Goal: Communication & Community: Ask a question

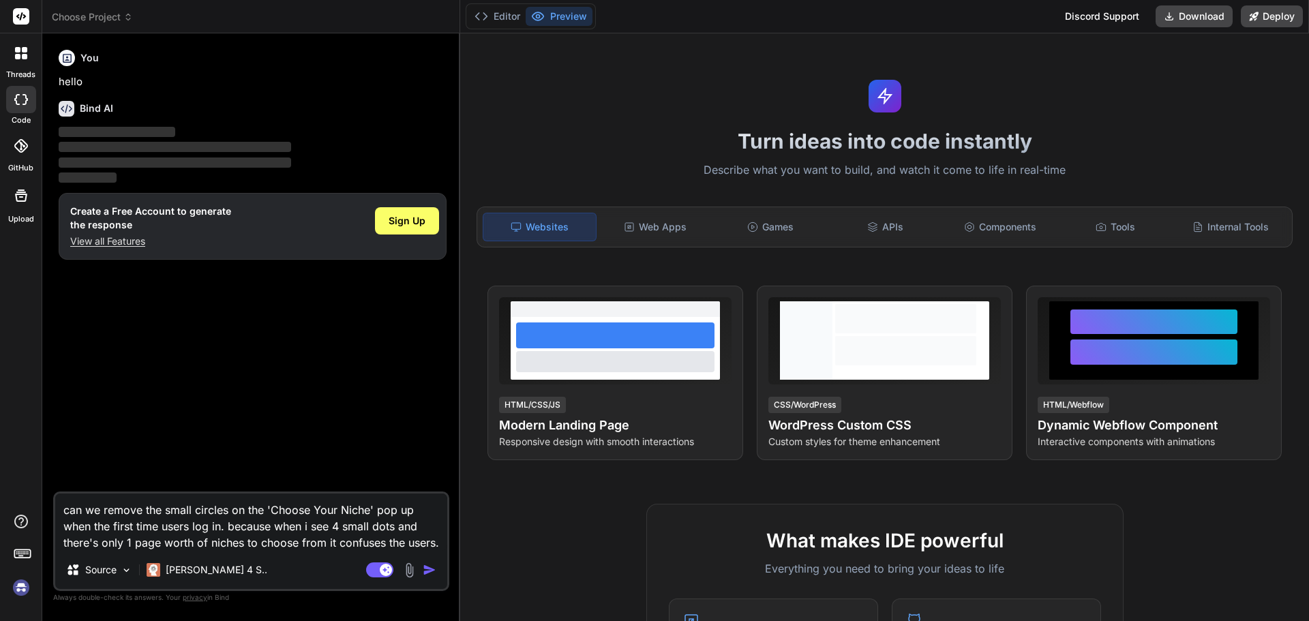
click at [25, 589] on img at bounding box center [21, 587] width 23 height 23
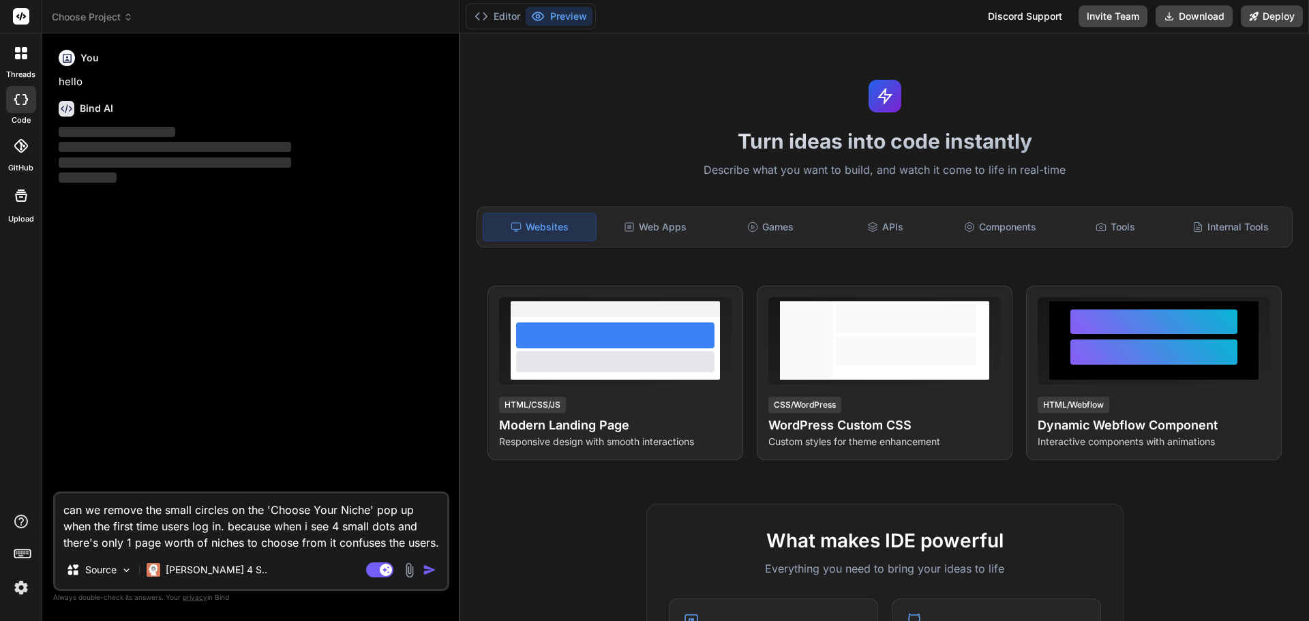
click at [94, 11] on span "Choose Project" at bounding box center [92, 17] width 81 height 14
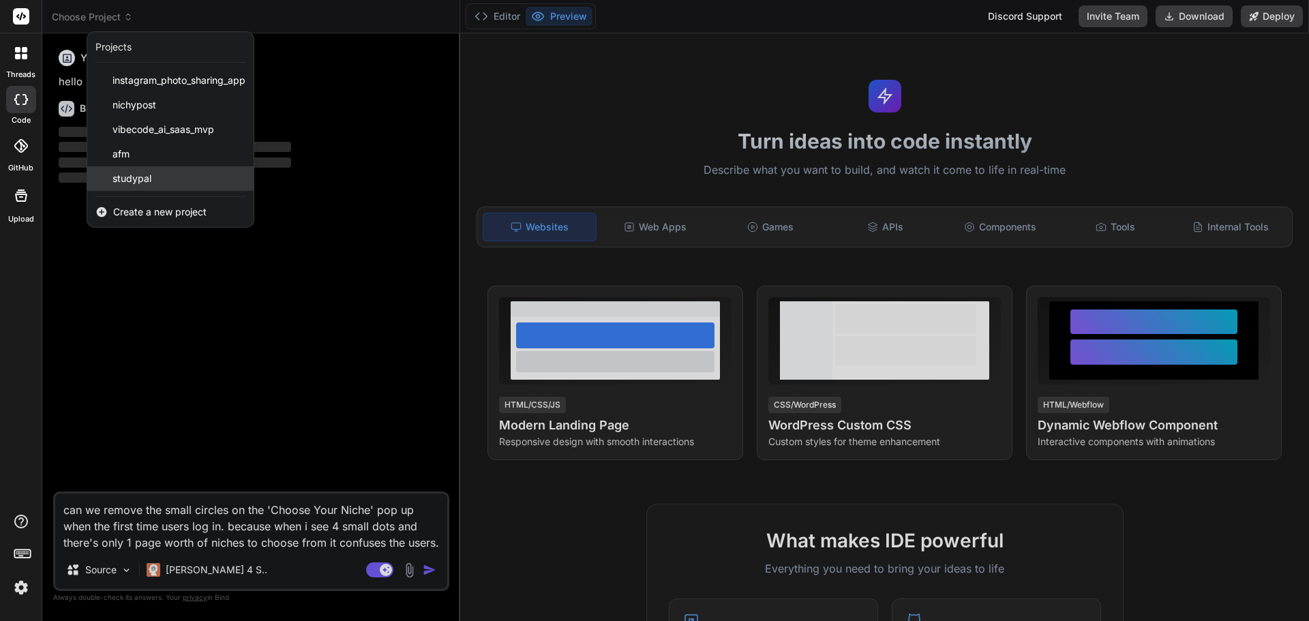
click at [134, 173] on span "studypal" at bounding box center [132, 179] width 39 height 14
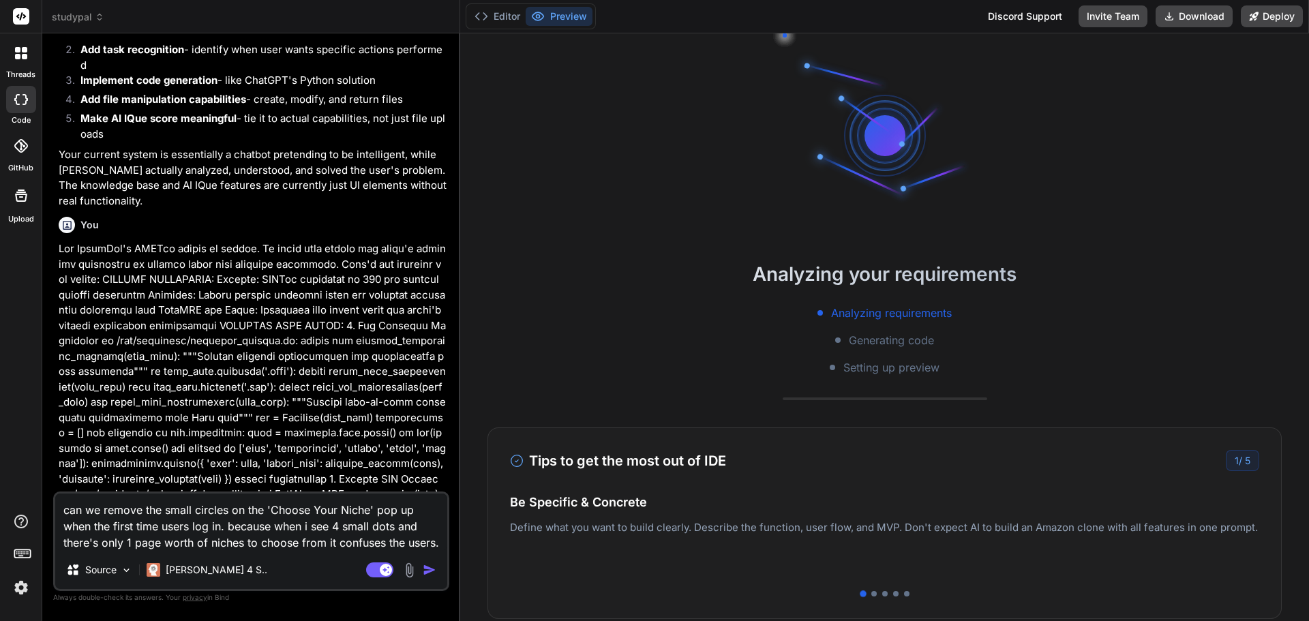
scroll to position [117, 0]
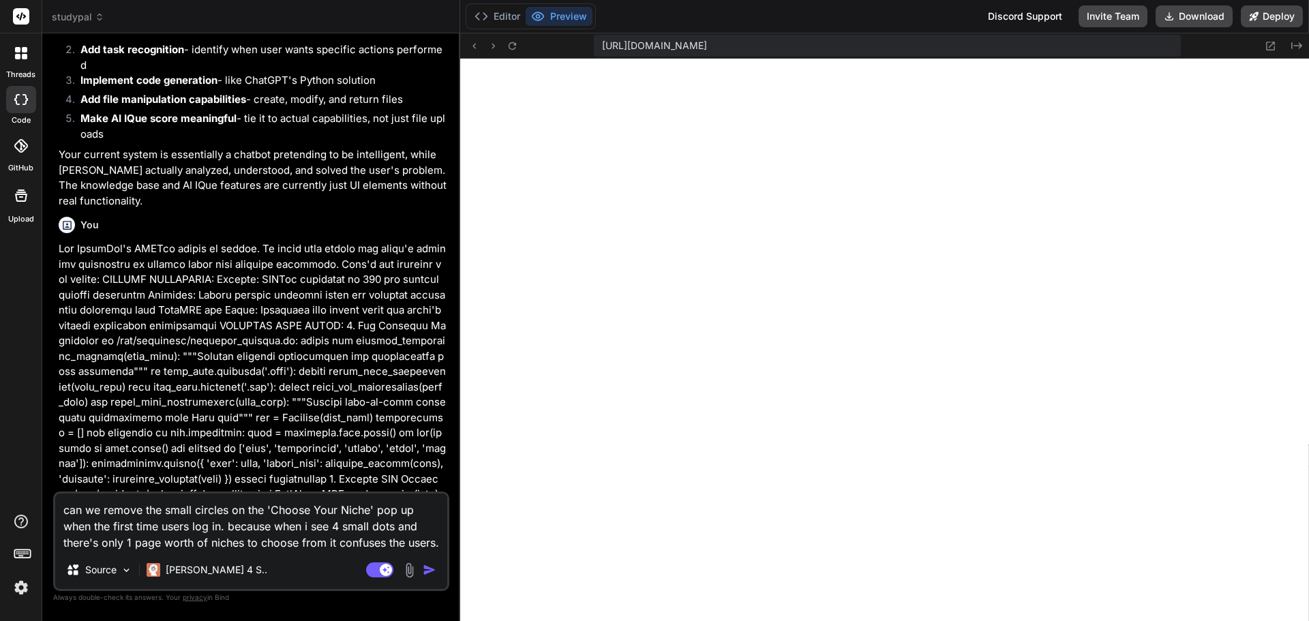
type textarea "x"
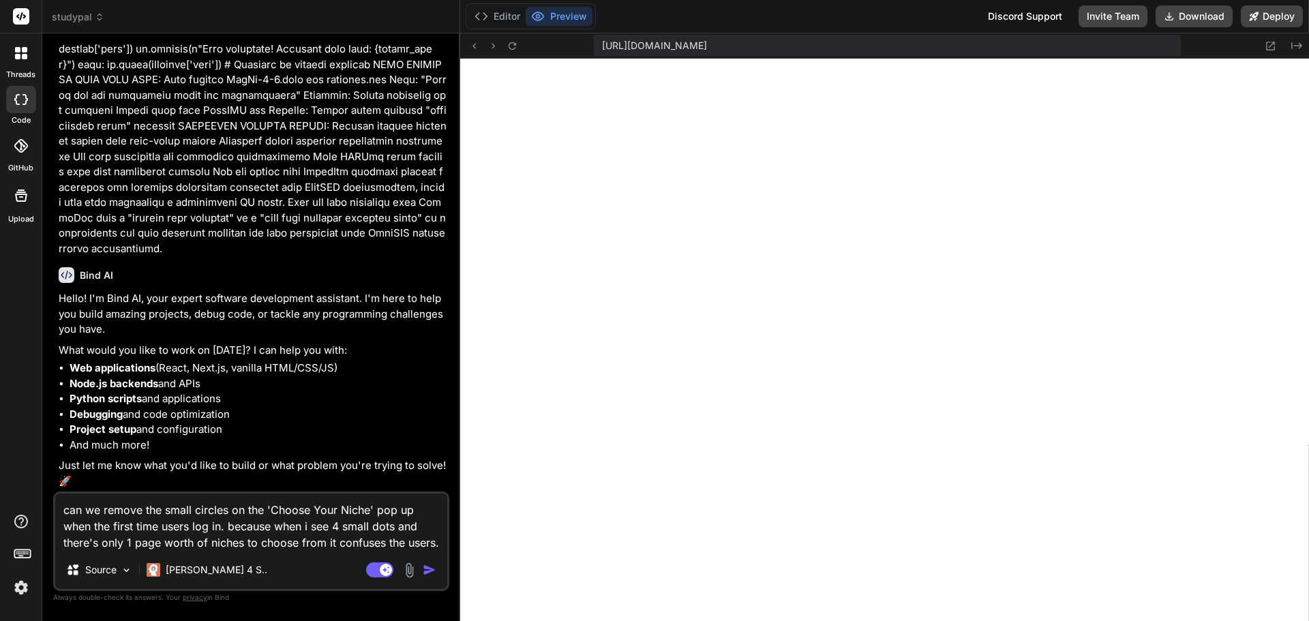
scroll to position [8337, 0]
drag, startPoint x: 438, startPoint y: 547, endPoint x: -29, endPoint y: 468, distance: 474.3
click at [0, 468] on html "threads code GitHub Upload studypal Created with Pixso. Bind AI Web Search Crea…" at bounding box center [654, 310] width 1309 height 621
type textarea "x"
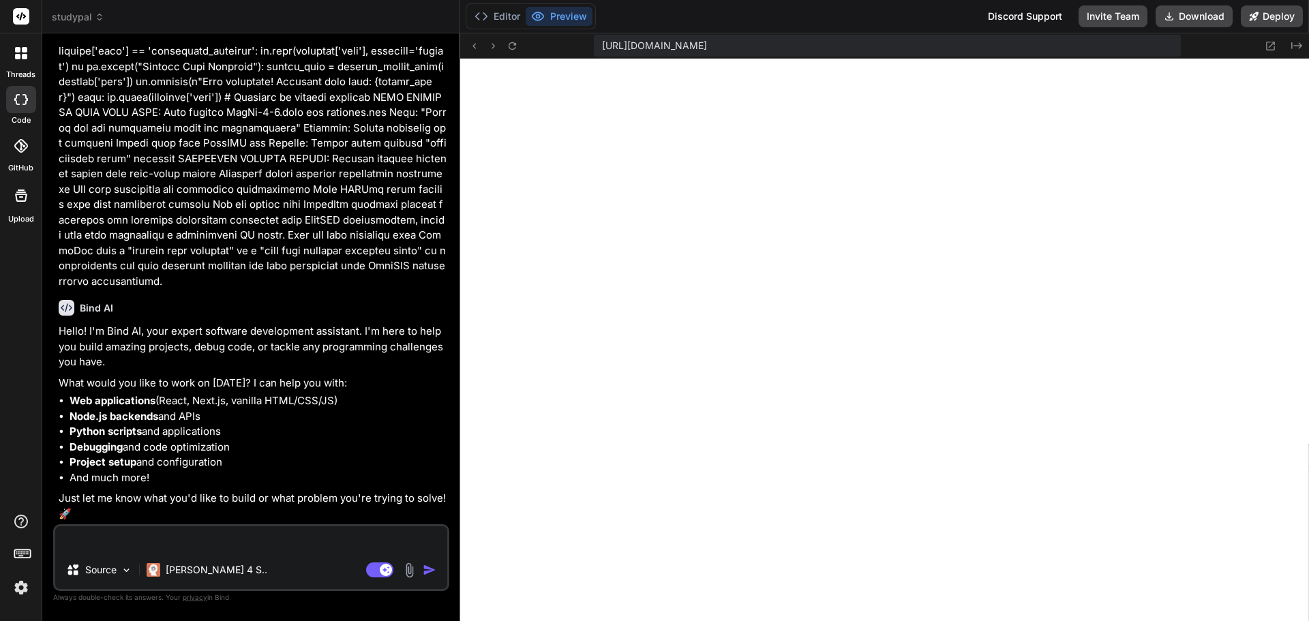
scroll to position [8305, 0]
click at [261, 541] on textarea at bounding box center [251, 538] width 392 height 25
type textarea "S"
type textarea "x"
type textarea "So"
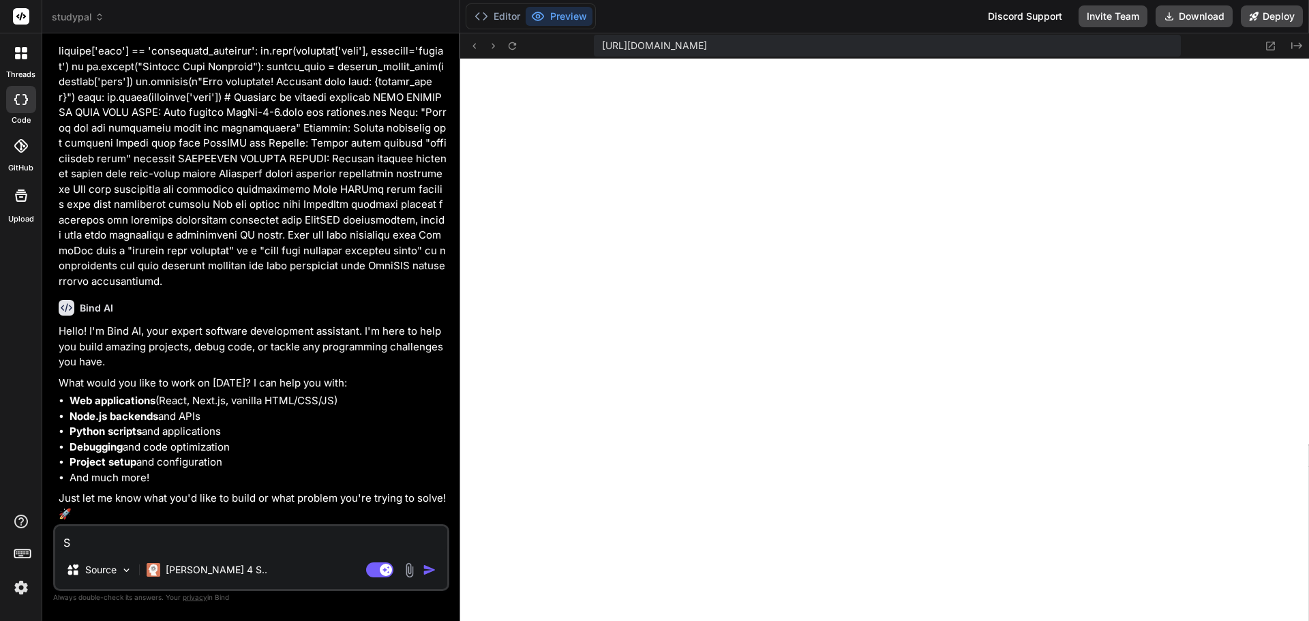
type textarea "x"
type textarea "So"
type textarea "x"
type textarea "So i"
type textarea "x"
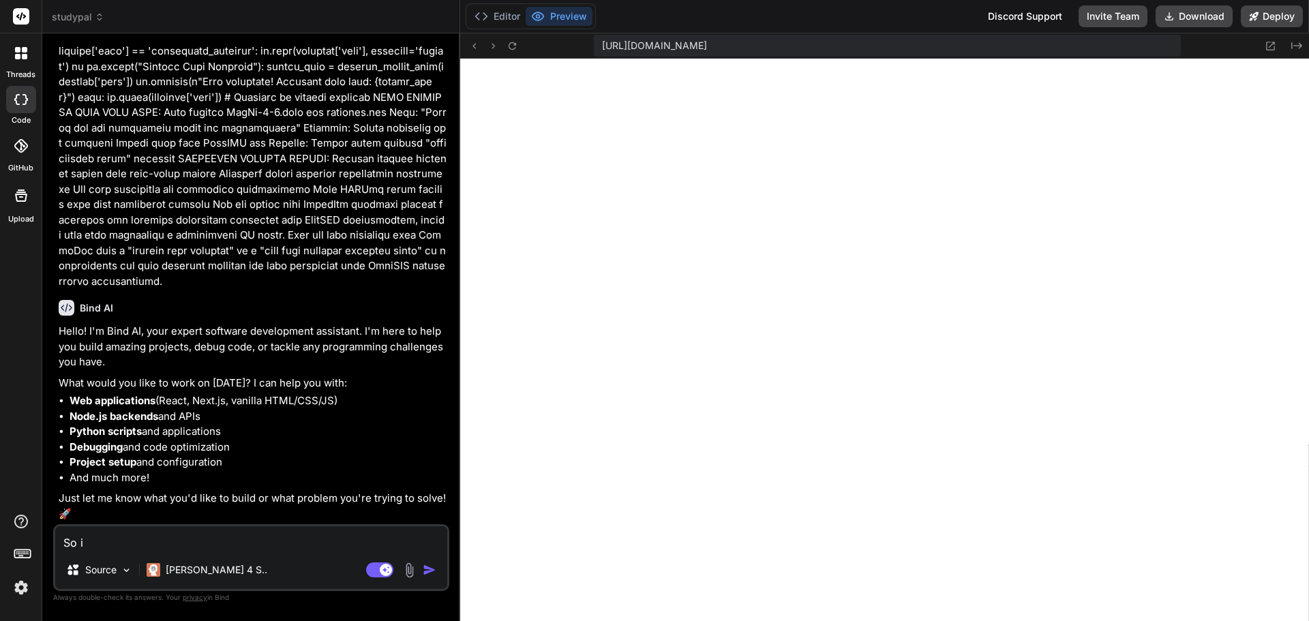
type textarea "So i"
type textarea "x"
type textarea "So i t"
type textarea "x"
type textarea "So i to"
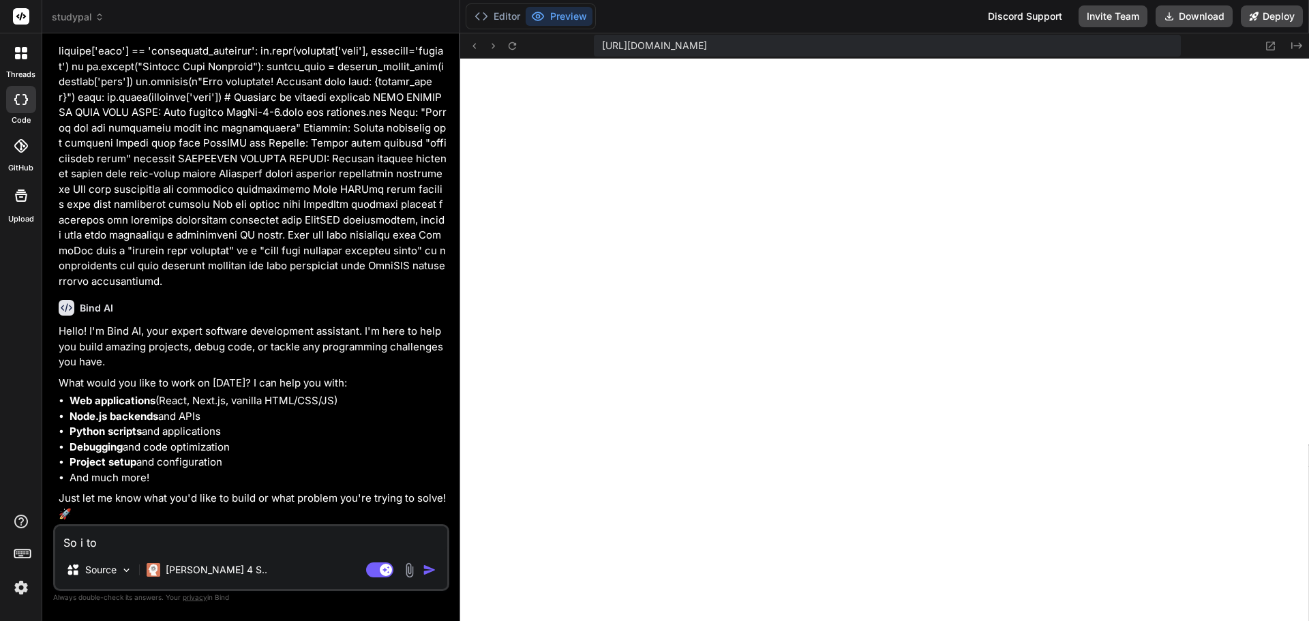
type textarea "x"
type textarea "So i t"
type textarea "x"
type textarea "So i"
type textarea "x"
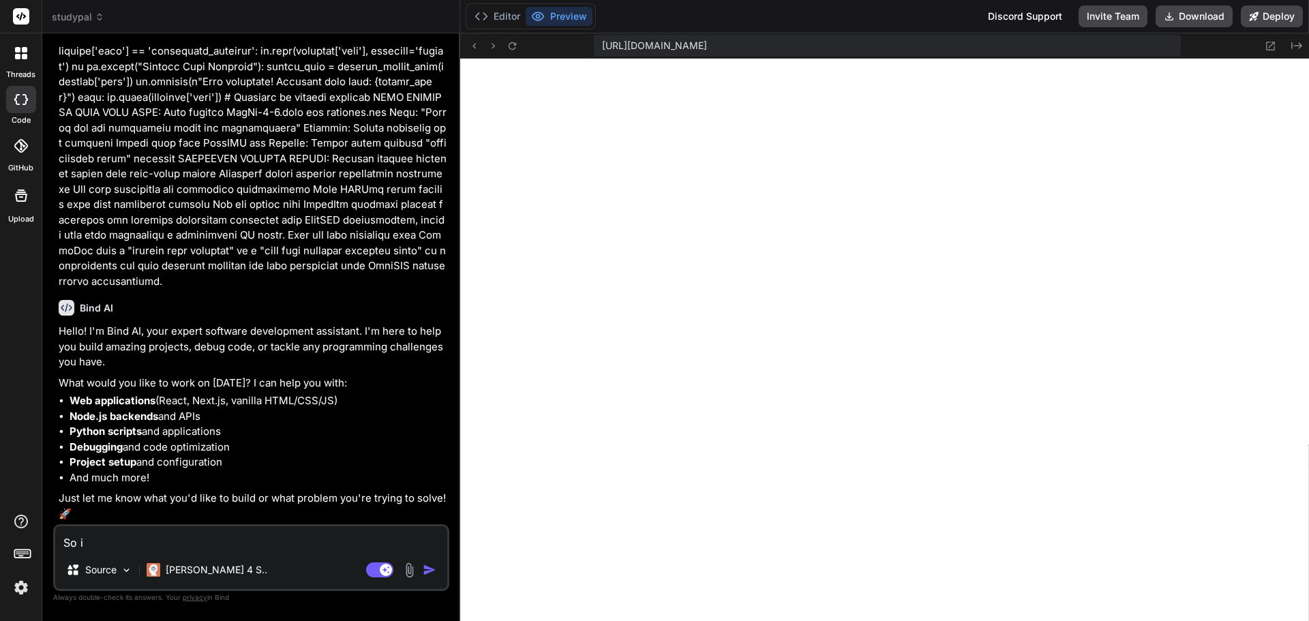
type textarea "So i d"
type textarea "x"
type textarea "So i do"
type textarea "x"
type textarea "So i don"
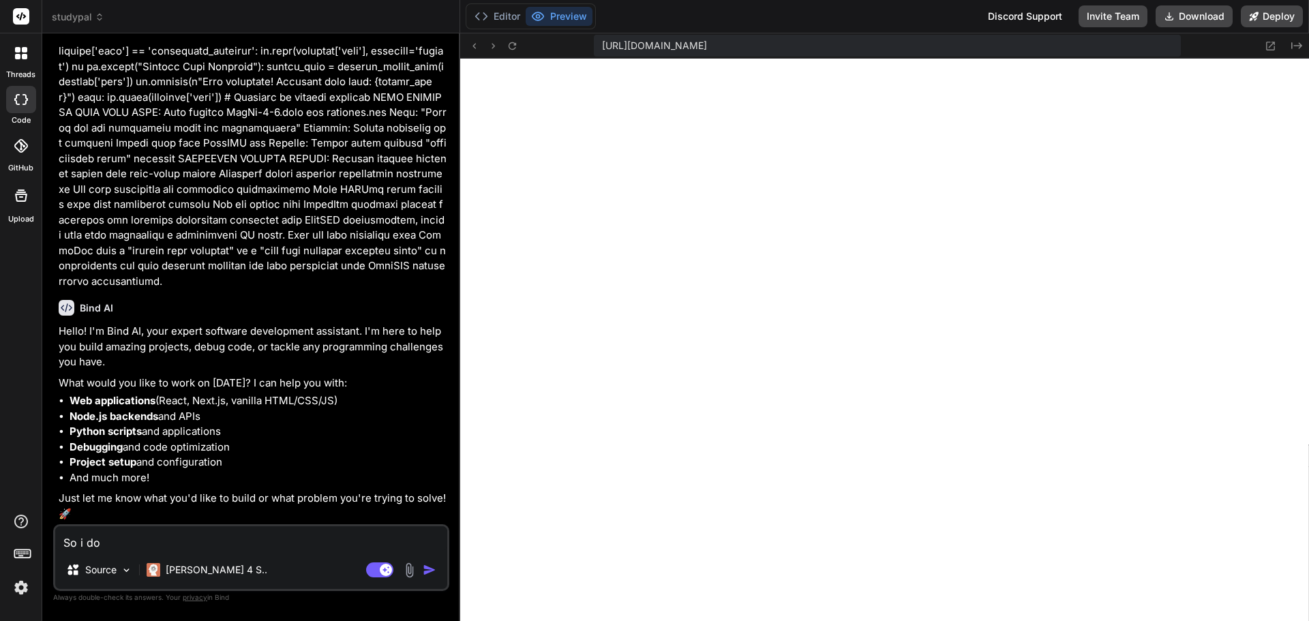
type textarea "x"
type textarea "So i don'"
type textarea "x"
type textarea "So i don't"
type textarea "x"
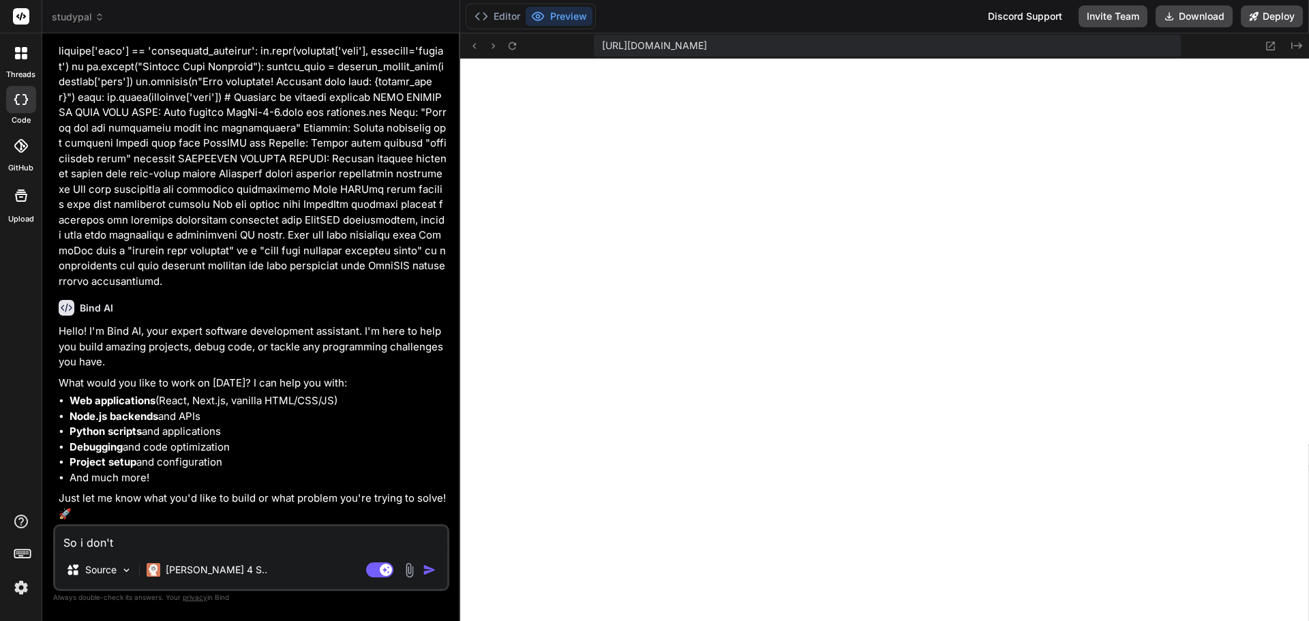
type textarea "So i don't"
type textarea "x"
type textarea "So i don't t"
type textarea "x"
type textarea "So i don't th"
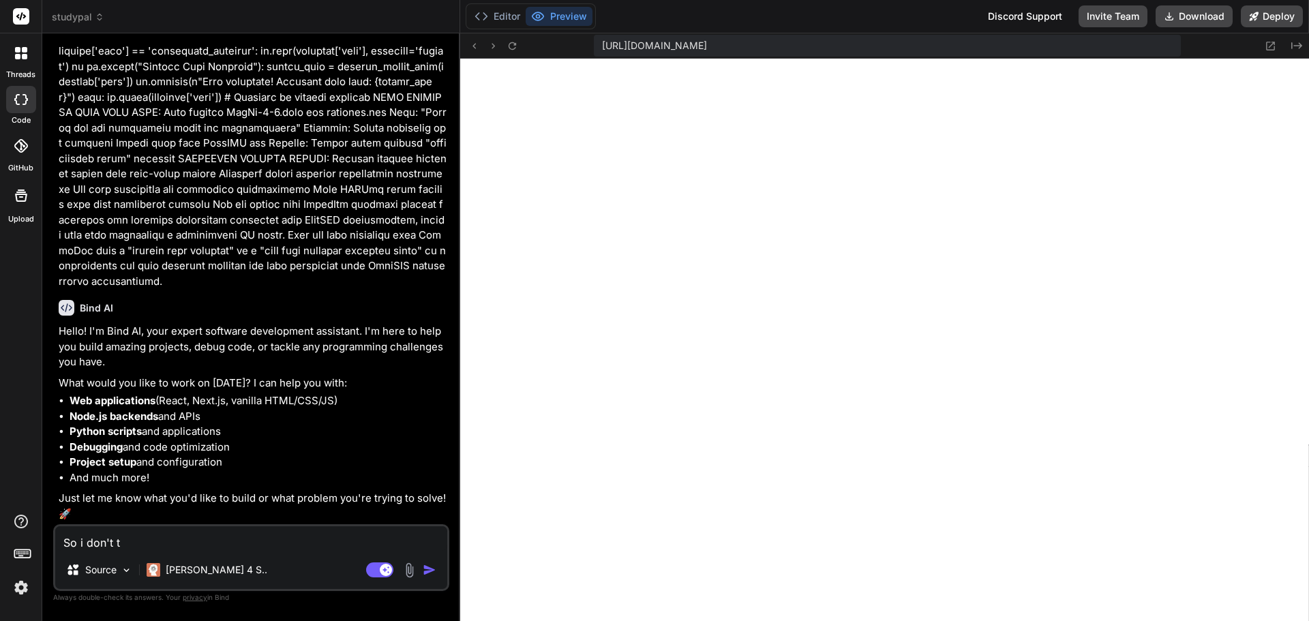
type textarea "x"
type textarea "So i don't thi"
type textarea "x"
type textarea "So i don't thin"
type textarea "x"
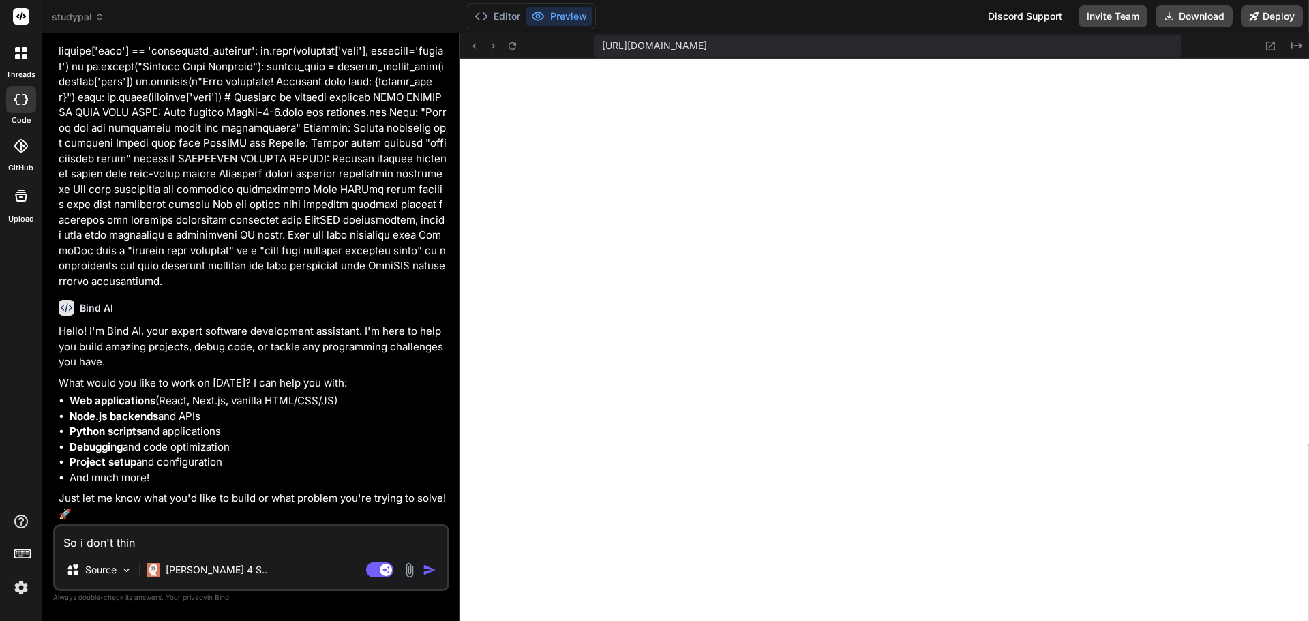
type textarea "So i don't think"
type textarea "x"
type textarea "So i don't think"
click at [406, 571] on img at bounding box center [410, 571] width 16 height 16
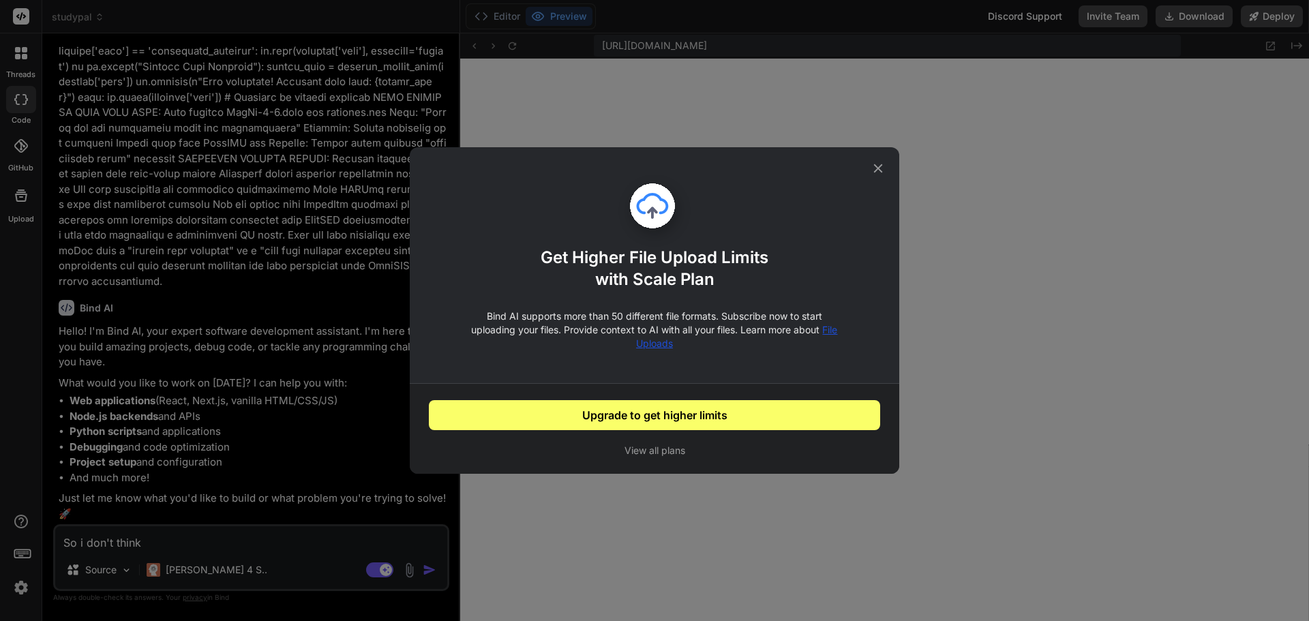
click at [879, 168] on icon at bounding box center [878, 168] width 9 height 9
type textarea "x"
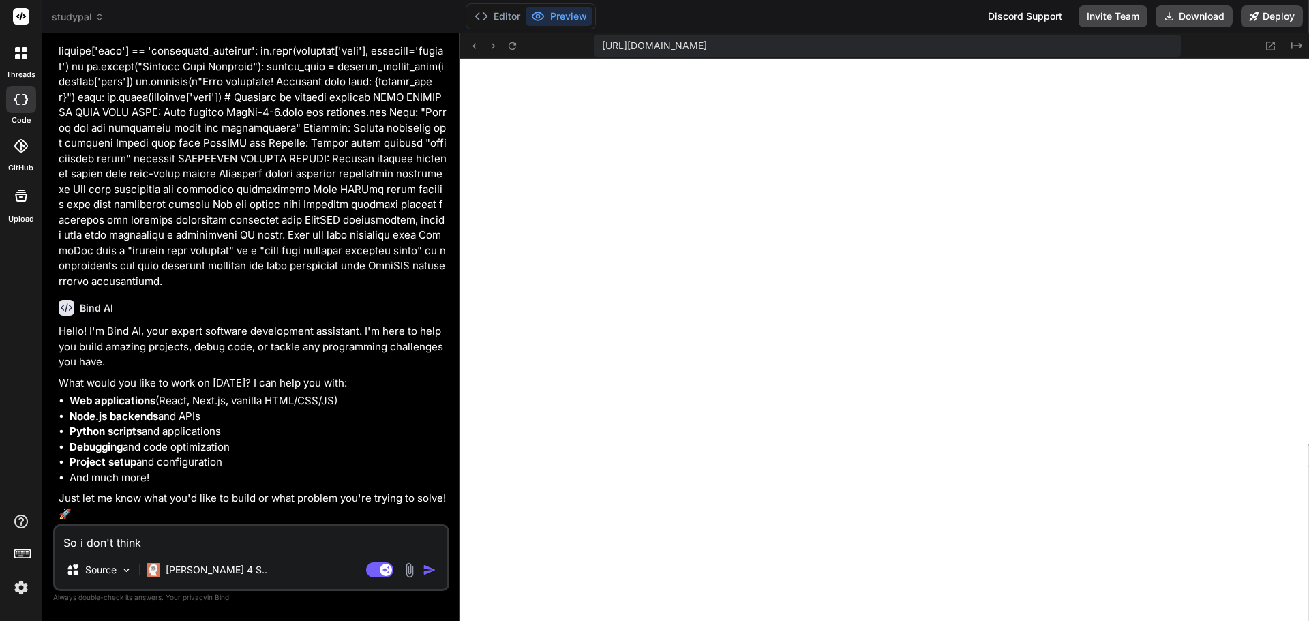
drag, startPoint x: 175, startPoint y: 544, endPoint x: 44, endPoint y: 544, distance: 130.9
click at [44, 544] on div "Bind AI Web Search Created with Pixso. Code Generator You inside the chat pleas…" at bounding box center [251, 326] width 418 height 587
paste textarea "I need you to focus EXACTLY on these specific improvements without adding new c…"
type textarea "I need you to focus EXACTLY on these specific improvements without adding new c…"
type textarea "x"
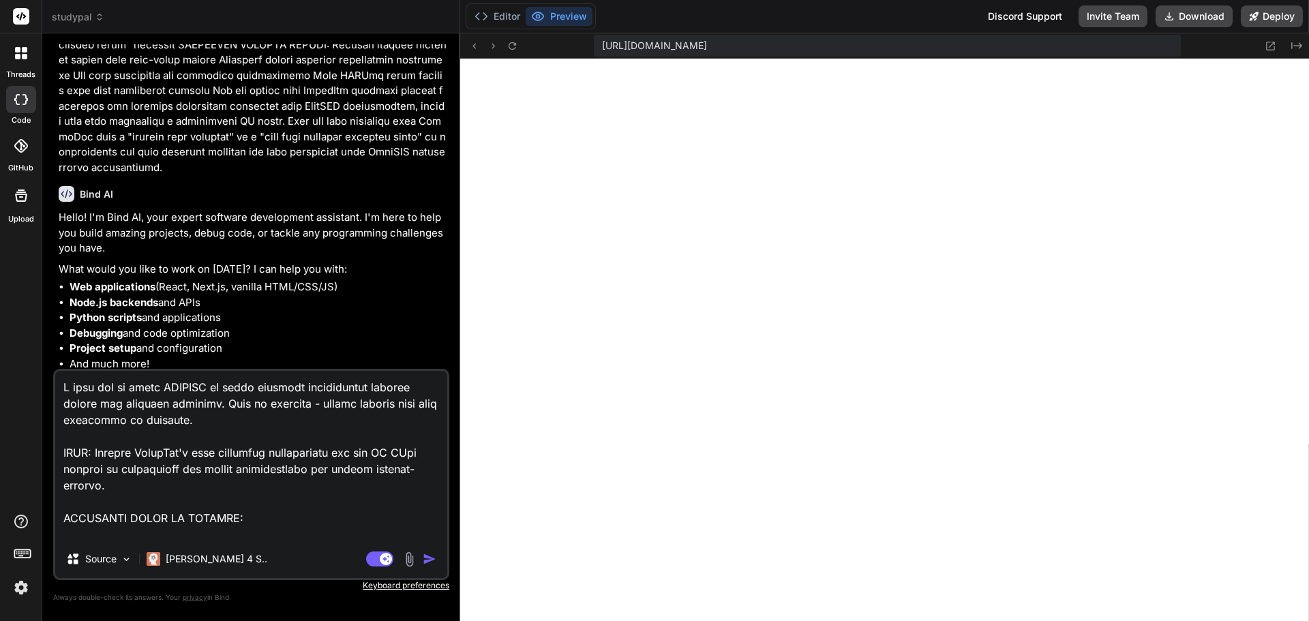
scroll to position [8337, 0]
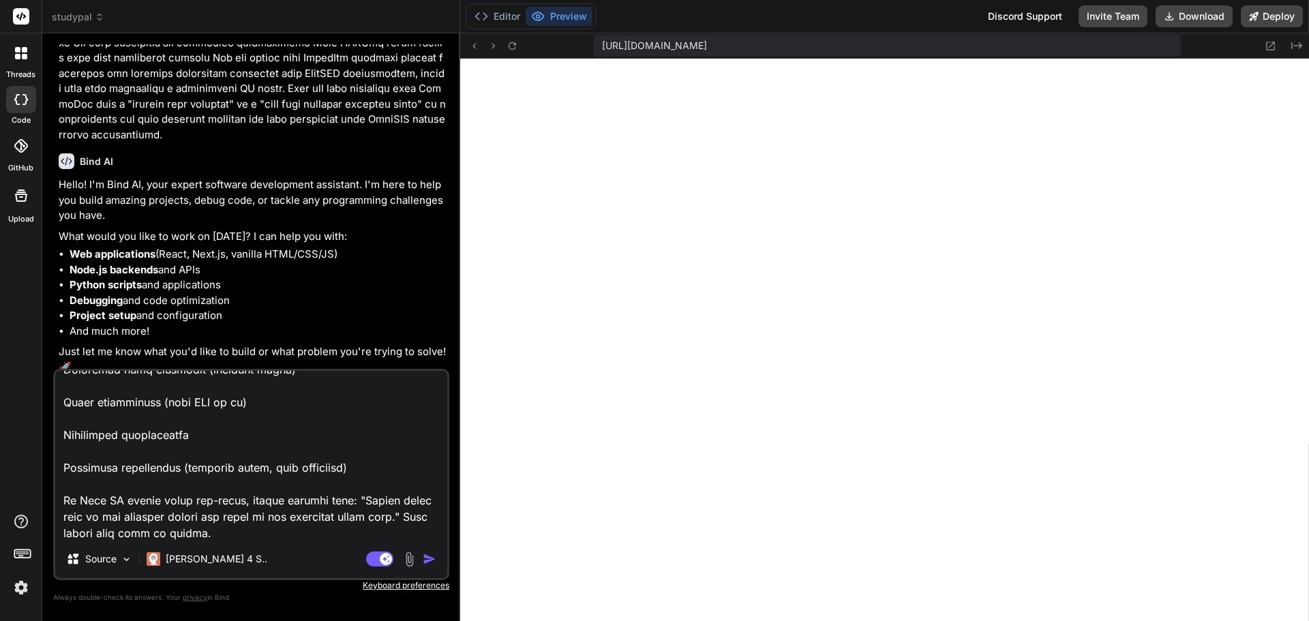
type textarea "I need you to focus EXACTLY on these specific improvements without adding new c…"
click at [433, 562] on img "button" at bounding box center [430, 559] width 14 height 14
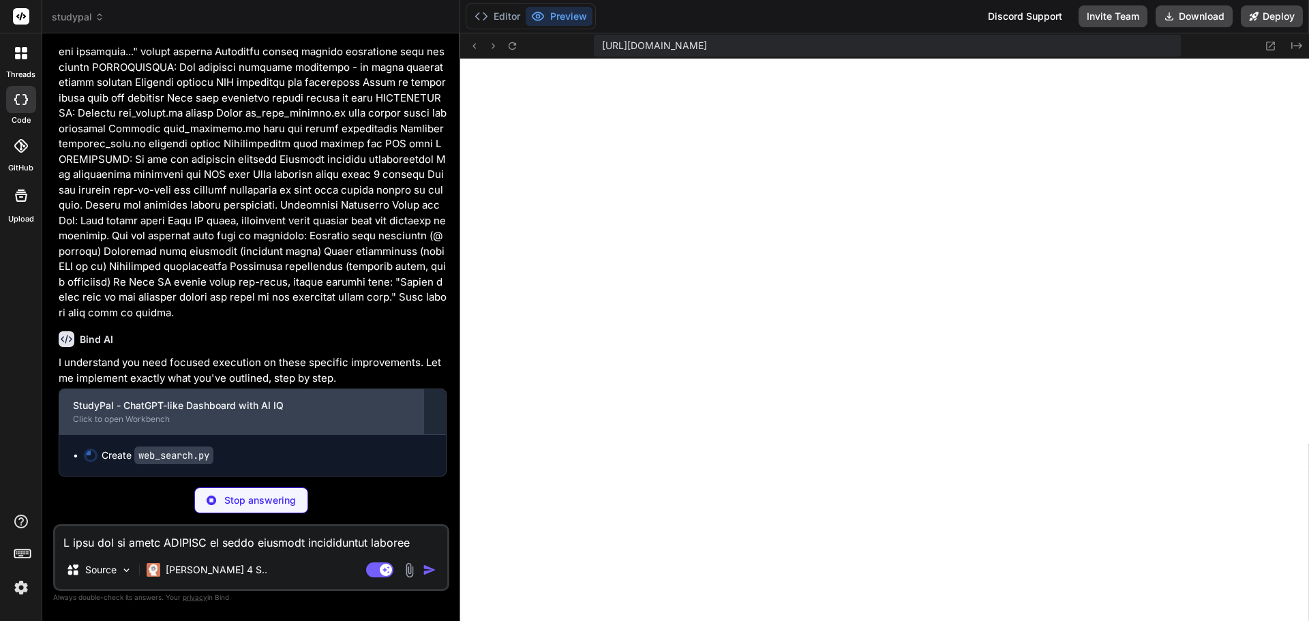
scroll to position [9075, 0]
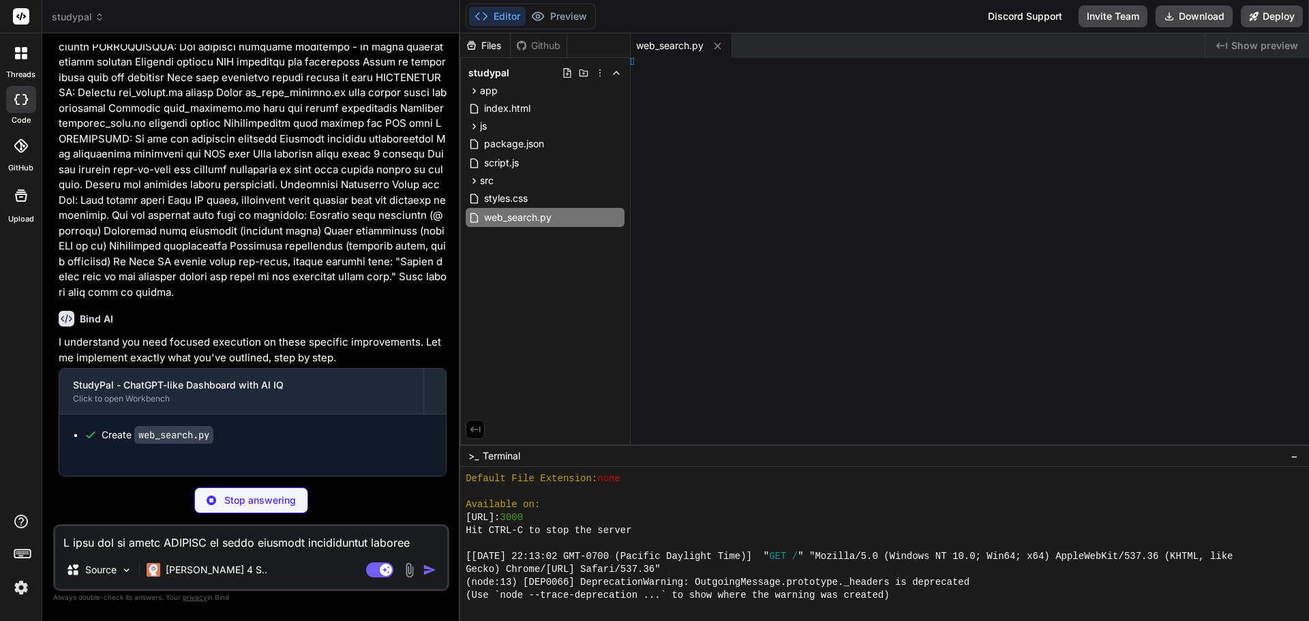
type textarea "x"
type textarea "estions"
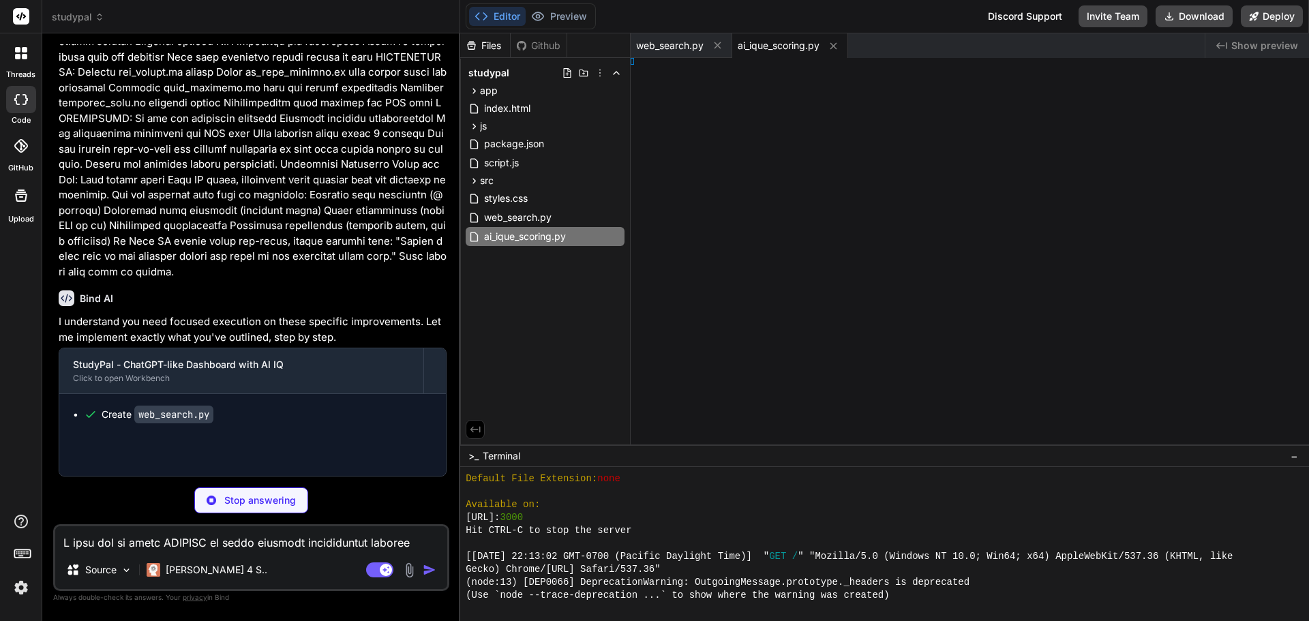
type textarea "x"
type textarea "}"
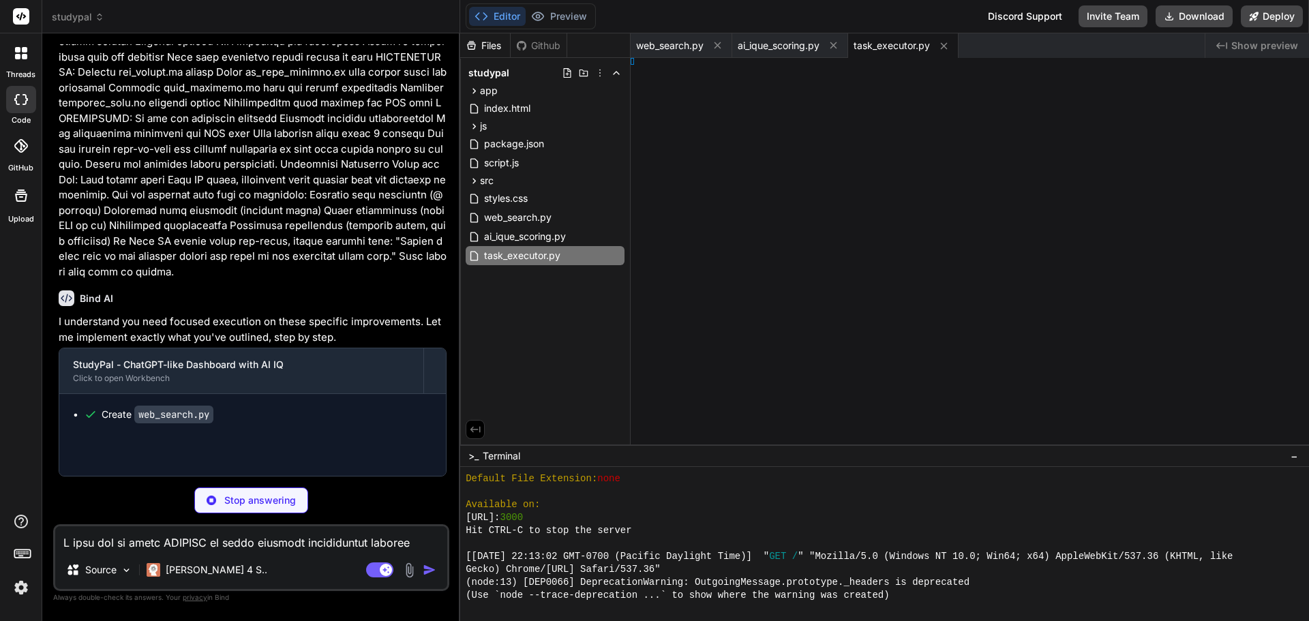
type textarea "x"
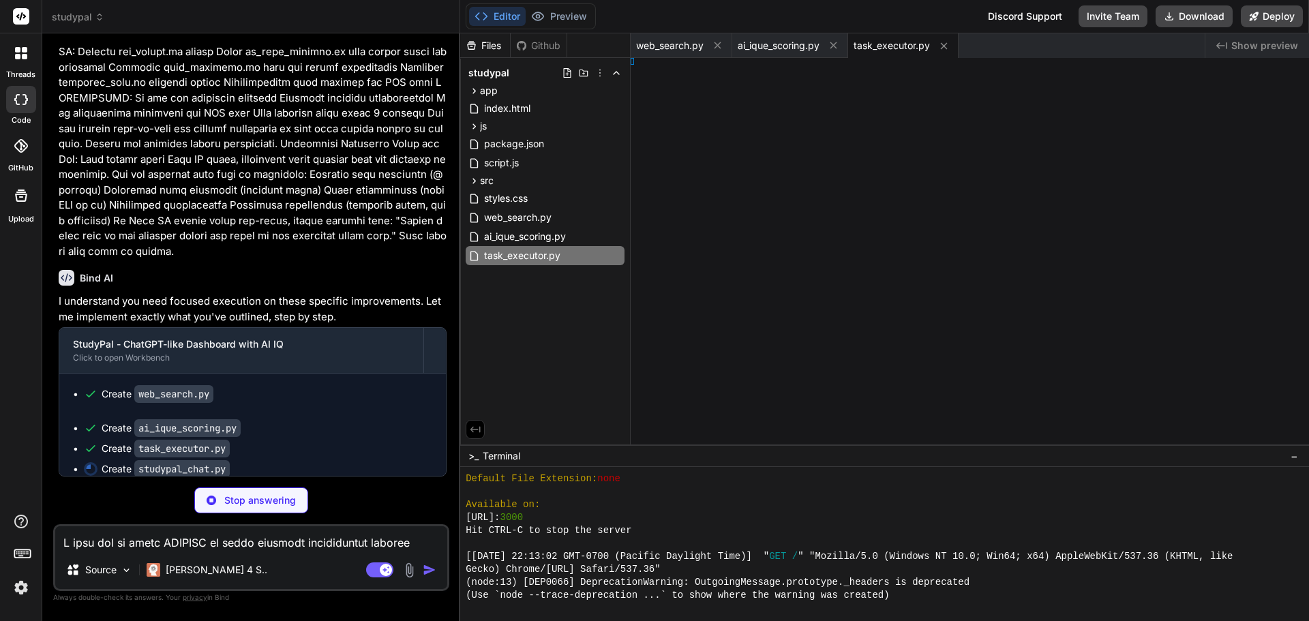
type textarea "'retry_upload', 'manual_instructions', 'template_generation' ] }"
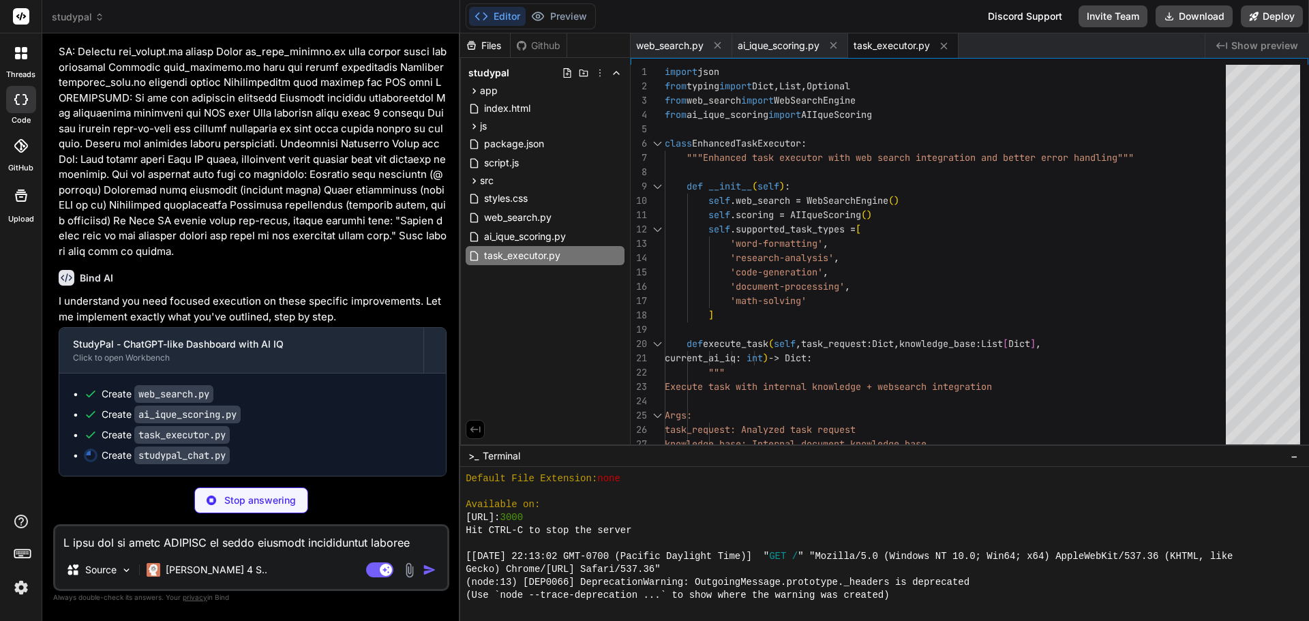
scroll to position [9137, 0]
type textarea "x"
type textarea "} def update_knowledge_base(self, new_doc: Dict): """Update knowledge base with…"
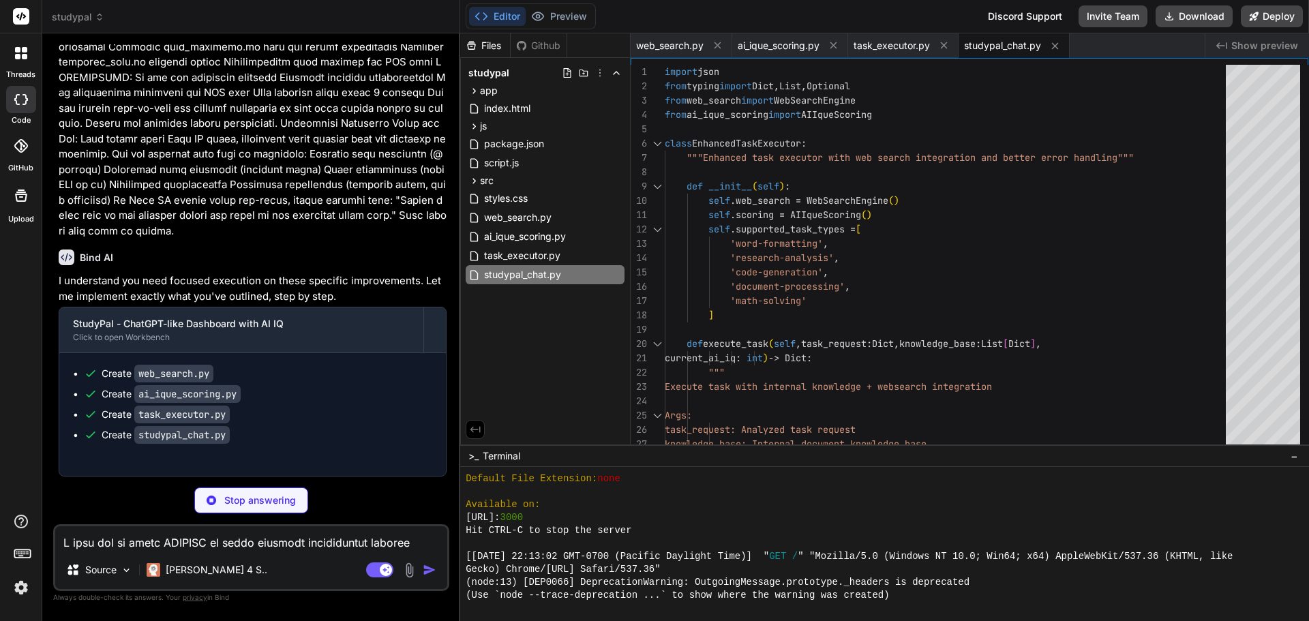
type textarea "x"
type textarea "## Usage: # 1. Copy this to a .env file in your project root # 2. Run: source .…"
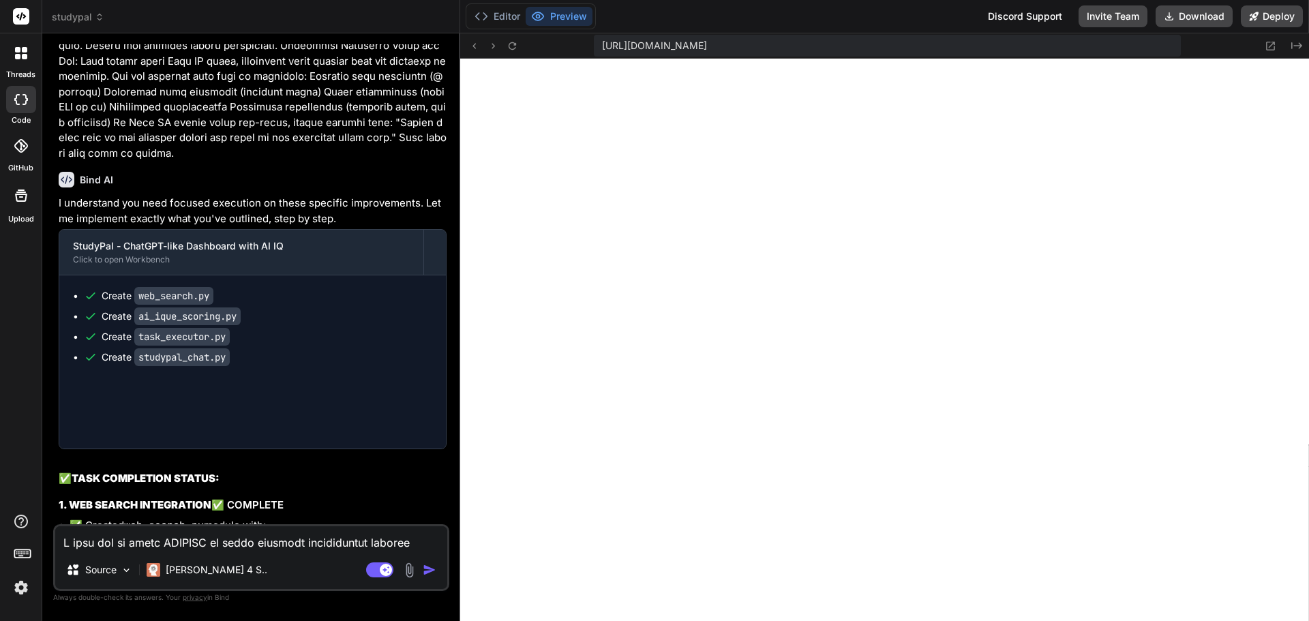
type textarea "x"
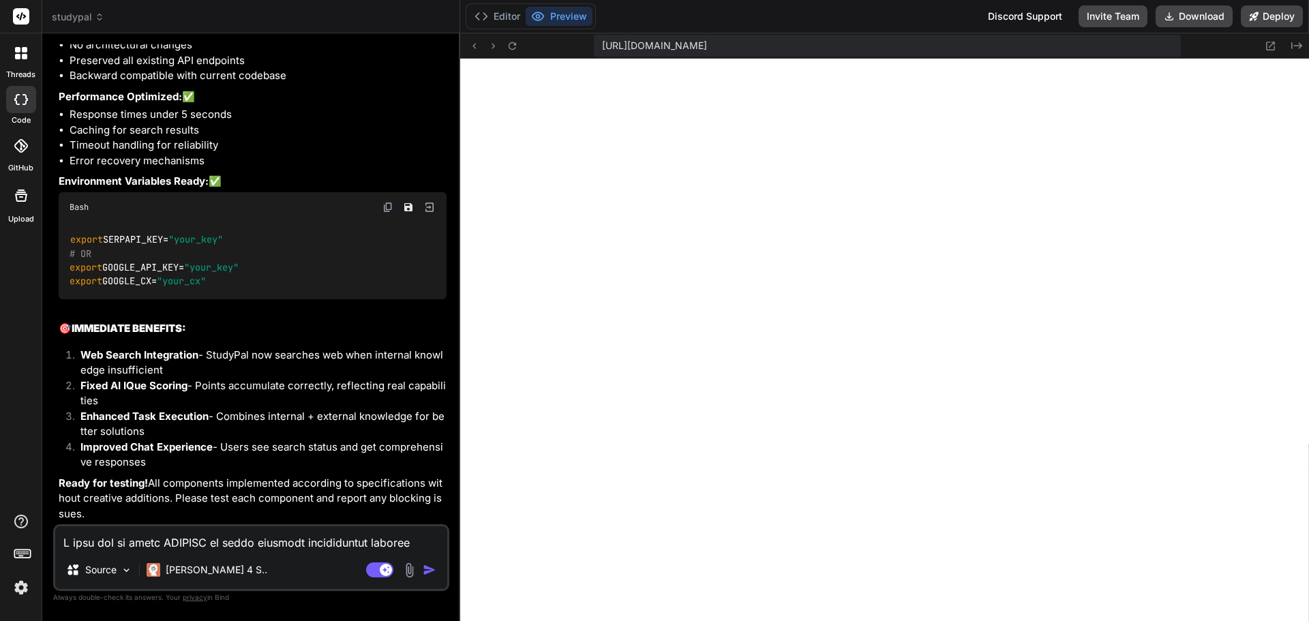
scroll to position [10338, 0]
click at [509, 42] on icon at bounding box center [513, 46] width 12 height 12
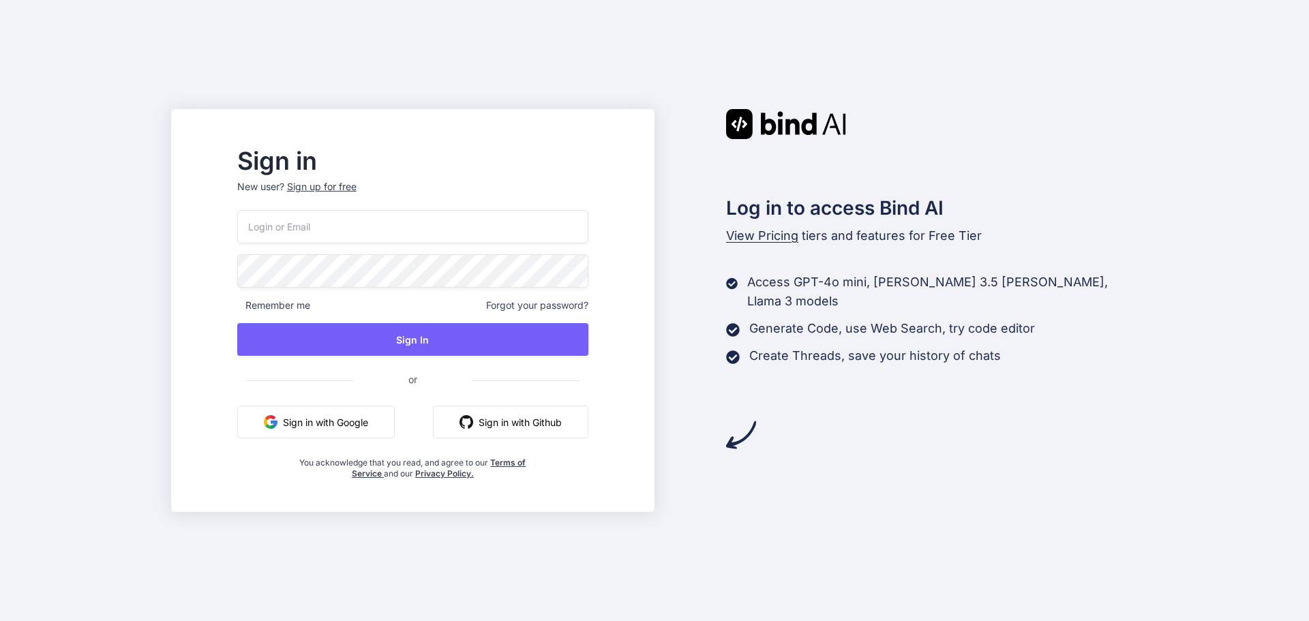
type input "[EMAIL_ADDRESS][DOMAIN_NAME]"
click at [395, 423] on button "Sign in with Google" at bounding box center [316, 422] width 158 height 33
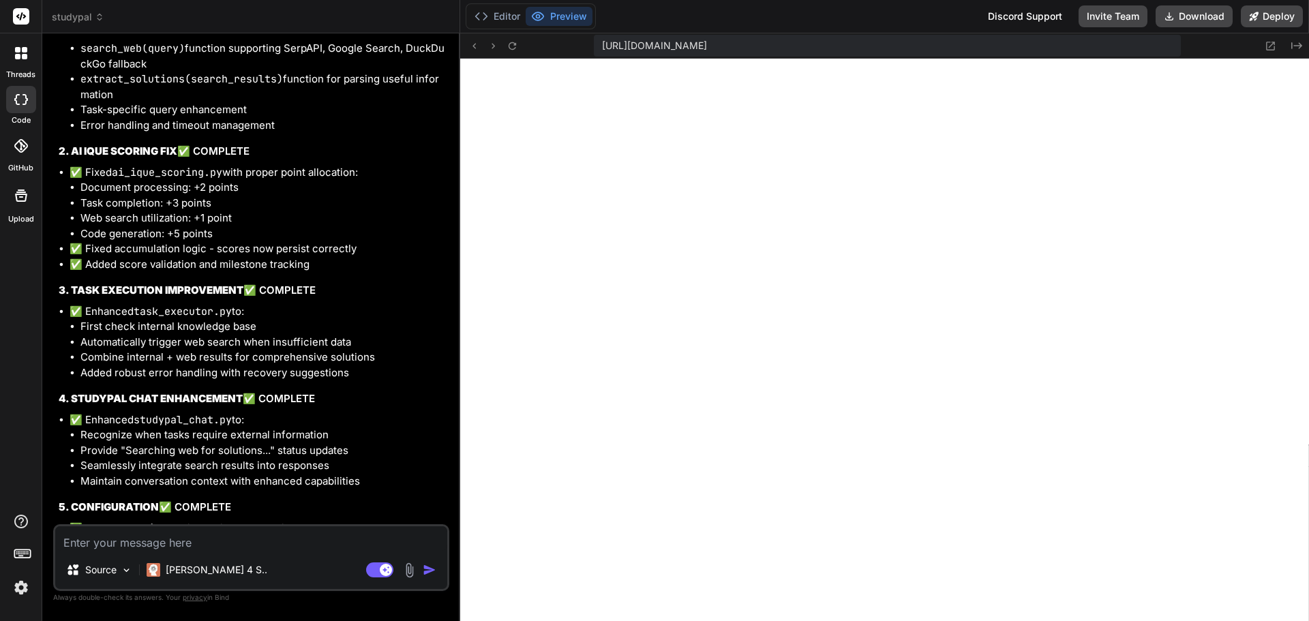
scroll to position [415, 0]
type textarea "x"
click at [276, 544] on textarea at bounding box center [251, 538] width 392 height 25
type textarea "i"
type textarea "x"
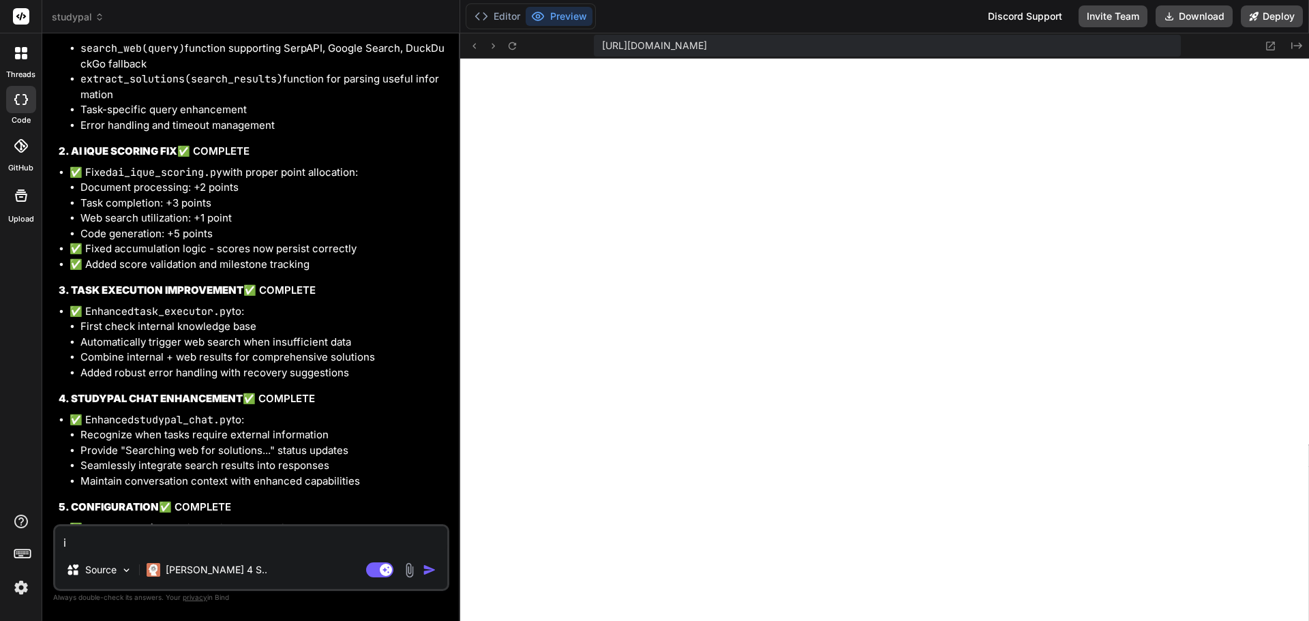
type textarea "it"
type textarea "x"
type textarea "its"
type textarea "x"
type textarea "its"
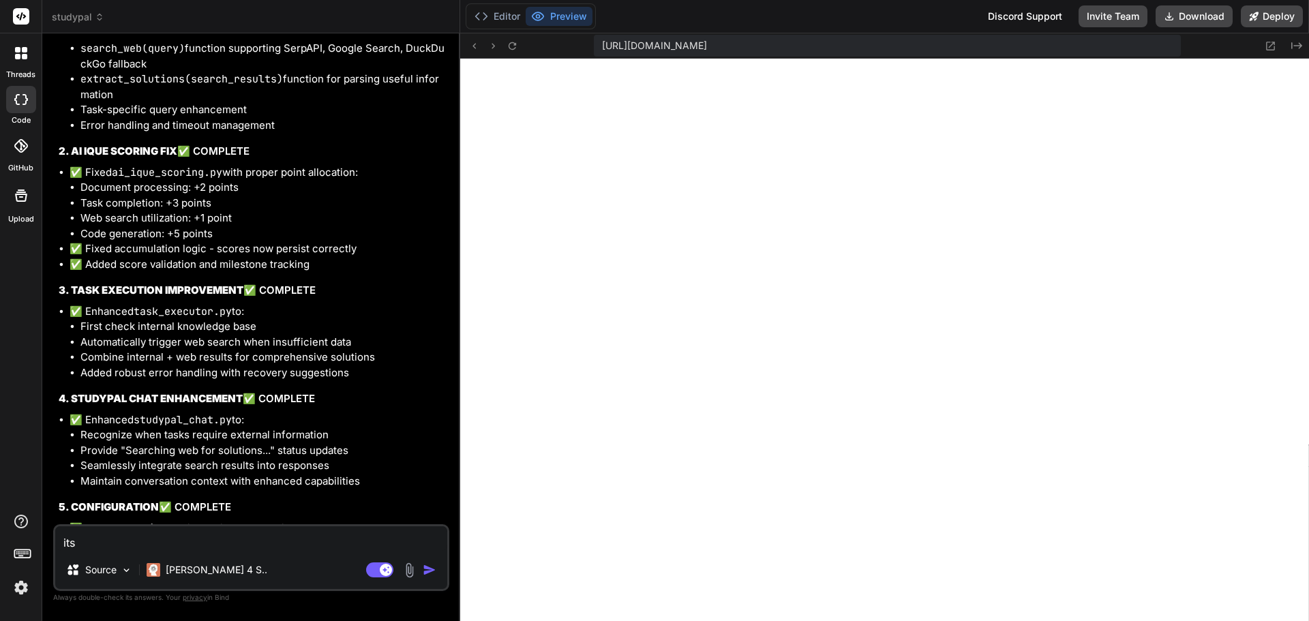
type textarea "x"
type textarea "its n"
type textarea "x"
type textarea "its no"
type textarea "x"
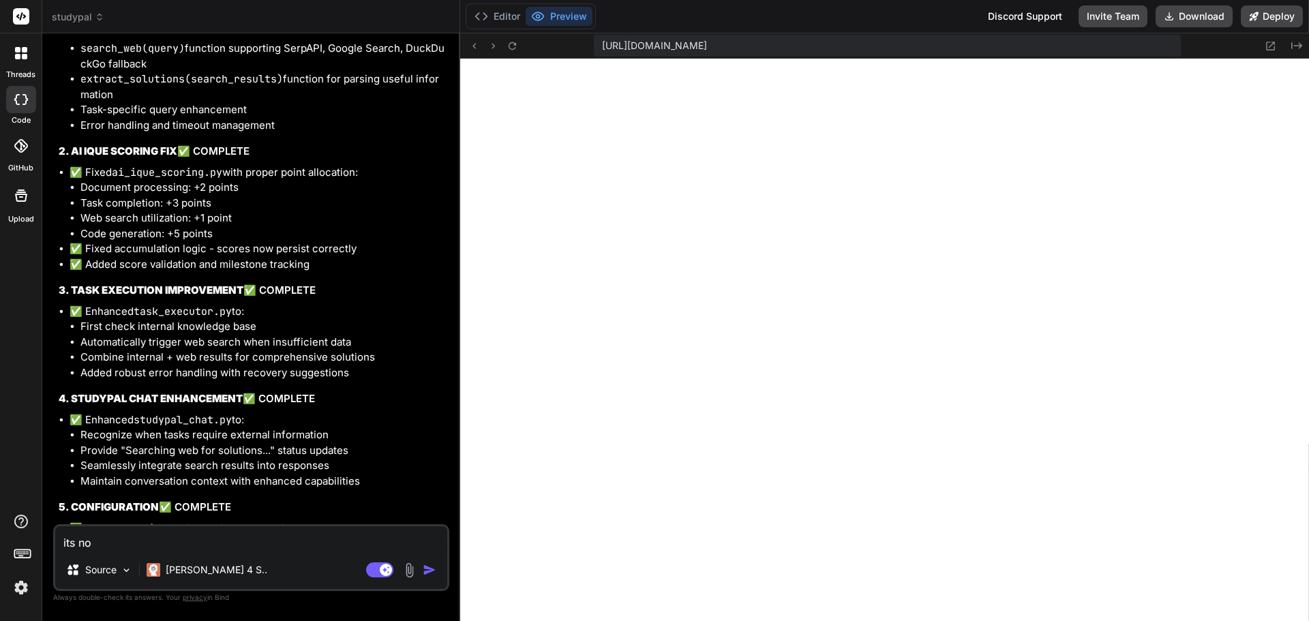
type textarea "its not"
type textarea "x"
type textarea "its not"
type textarea "x"
type textarea "its not a"
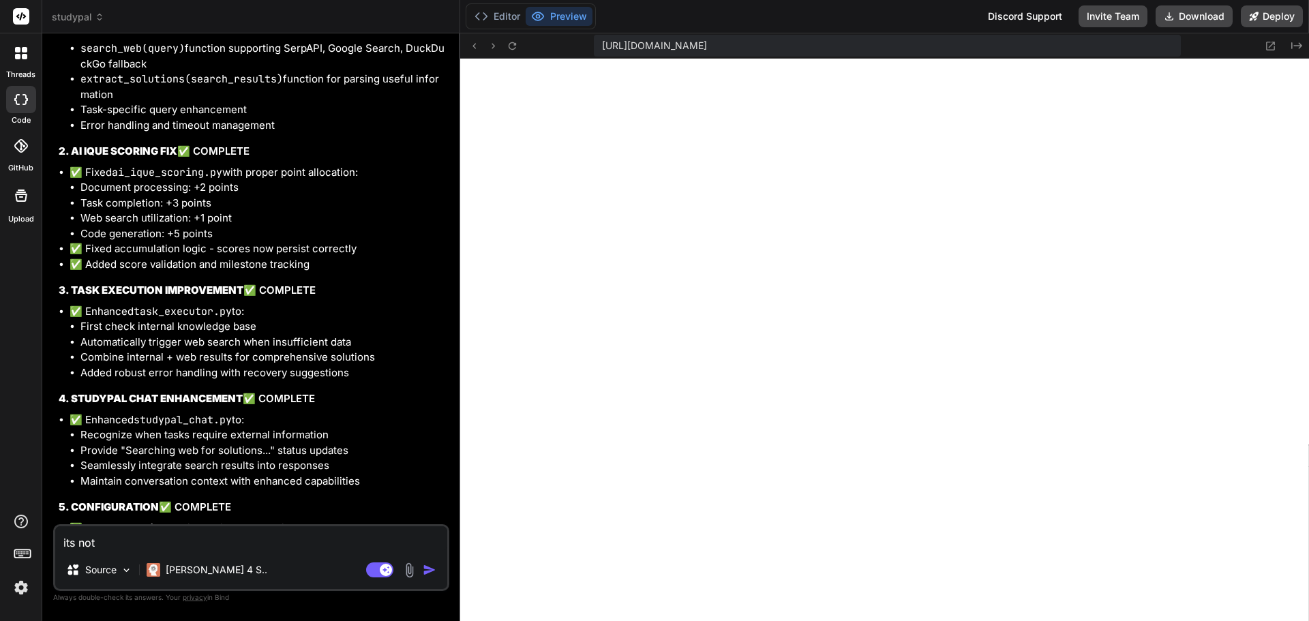
type textarea "x"
type textarea "its not an"
type textarea "x"
type textarea "its not ana"
type textarea "x"
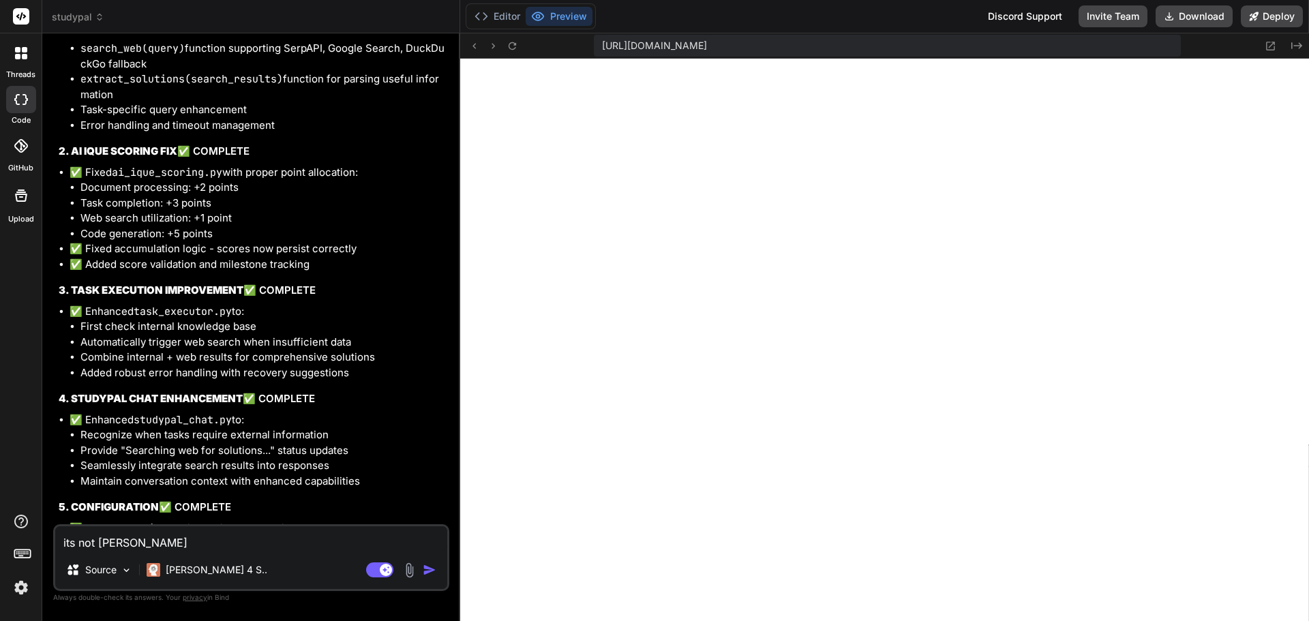
type textarea "its not anal"
type textarea "x"
type textarea "its not analy"
type textarea "x"
type textarea "its not analyz"
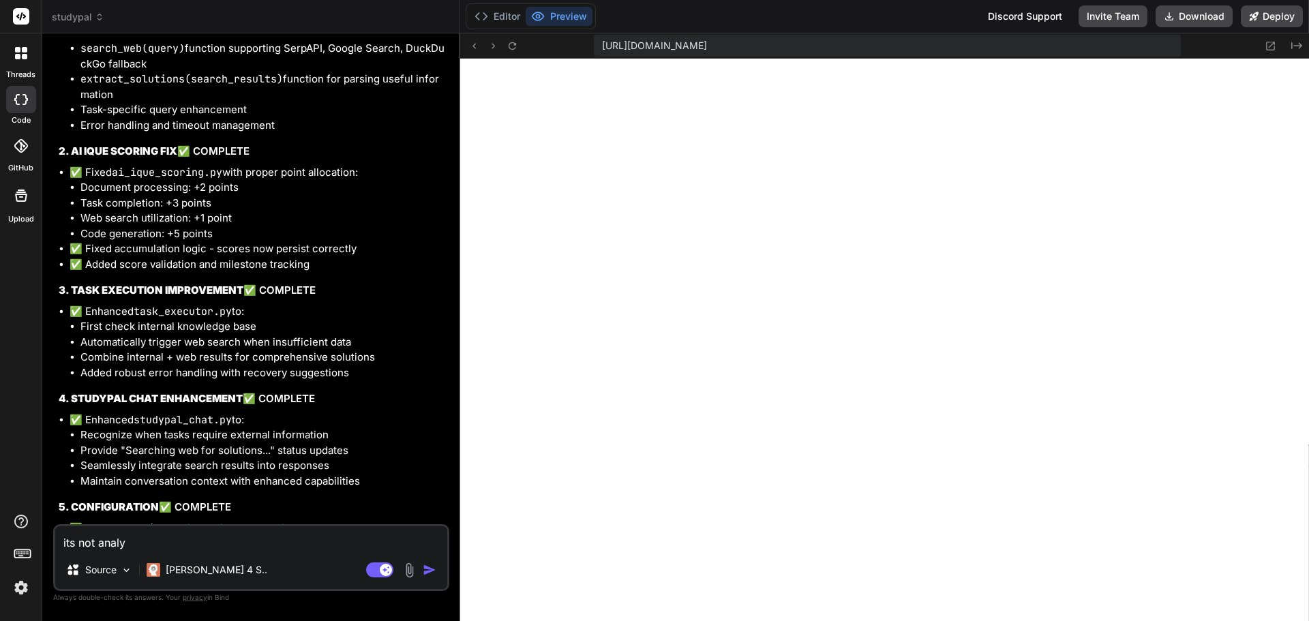
type textarea "x"
type textarea "its not analyzi"
type textarea "x"
type textarea "its not analyzin"
type textarea "x"
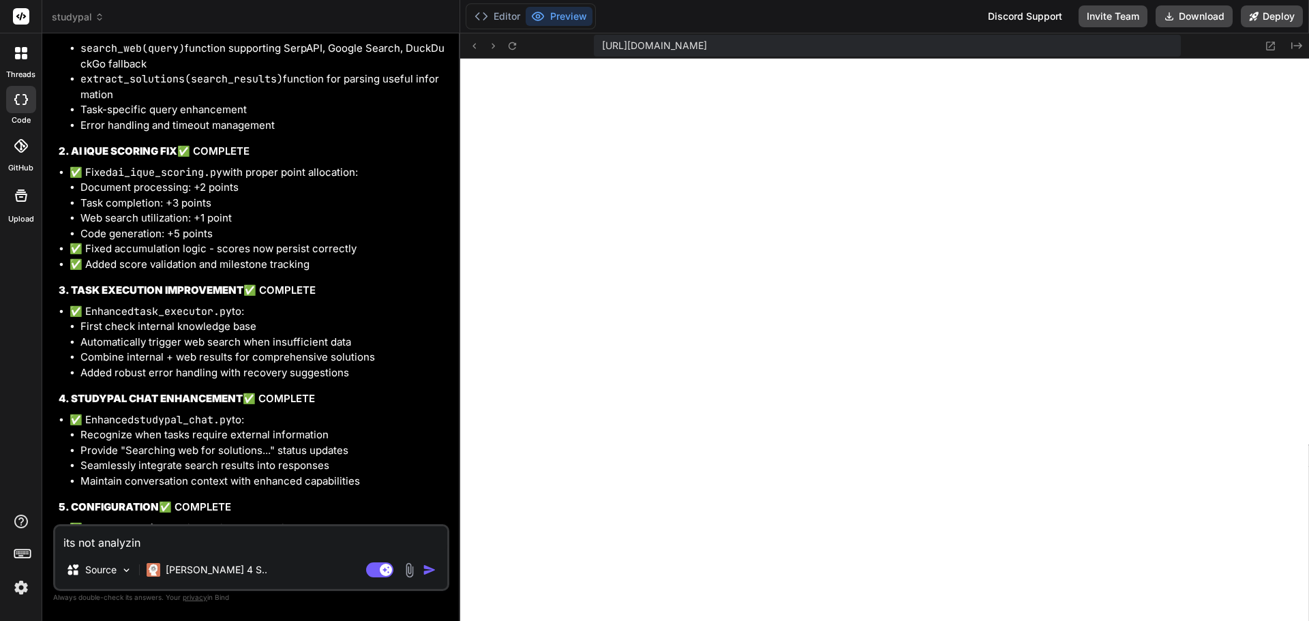
type textarea "its not analyzing"
type textarea "x"
type textarea "its not analyzing"
type textarea "x"
type textarea "its not analyzing o"
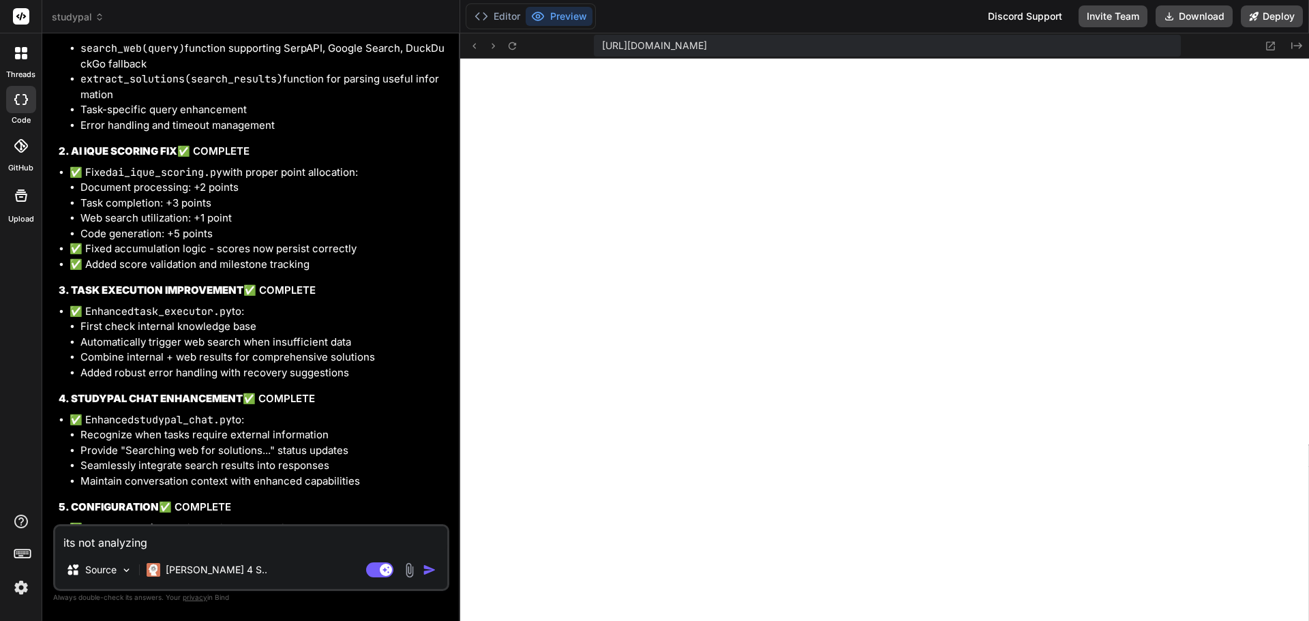
type textarea "x"
type textarea "its not analyzing or"
type textarea "x"
type textarea "its not analyzing or"
type textarea "x"
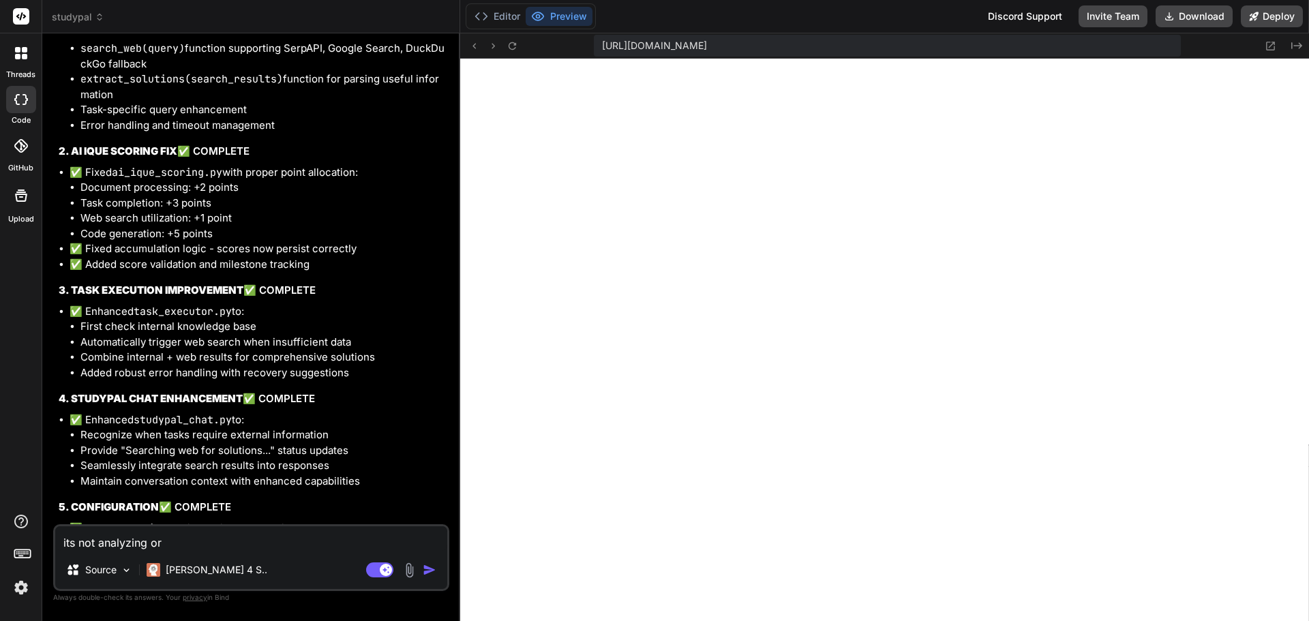
type textarea "its not analyzing or e"
type textarea "x"
type textarea "its not analyzing or ev"
type textarea "x"
type textarea "its not analyzing or eve"
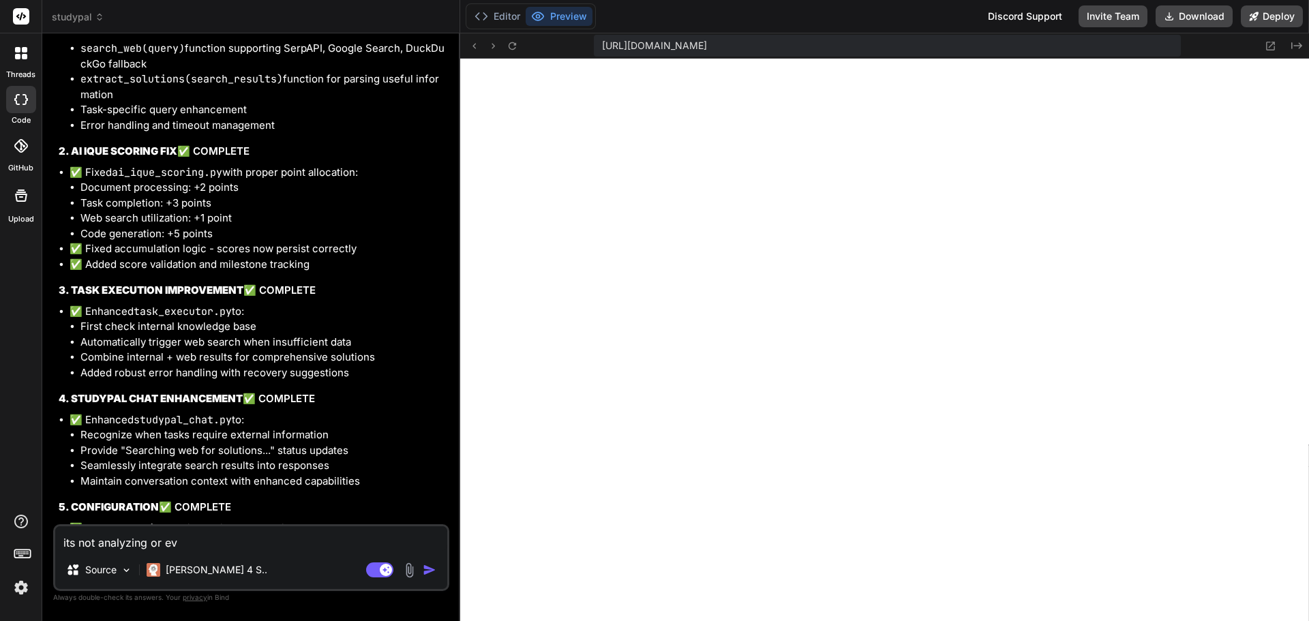
type textarea "x"
type textarea "its not analyzing or even"
type textarea "x"
type textarea "its not analyzing or even"
type textarea "x"
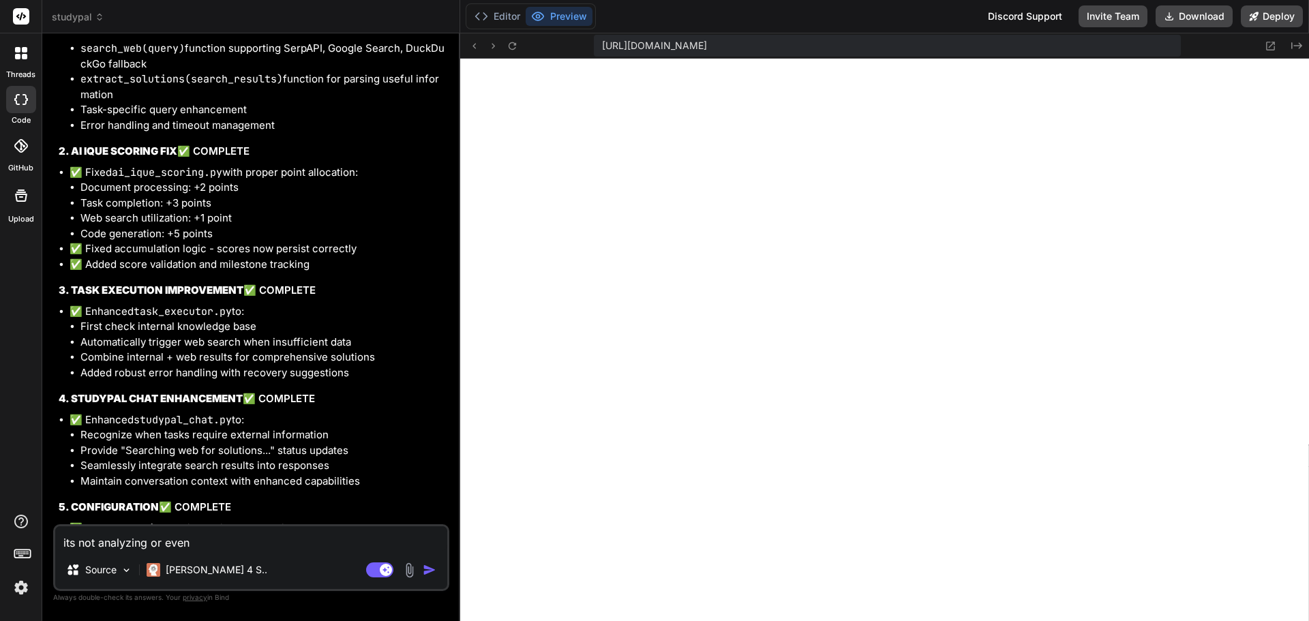
type textarea "its not analyzing or even c"
type textarea "x"
type textarea "its not analyzing or even co"
type textarea "x"
type textarea "its not analyzing or even con"
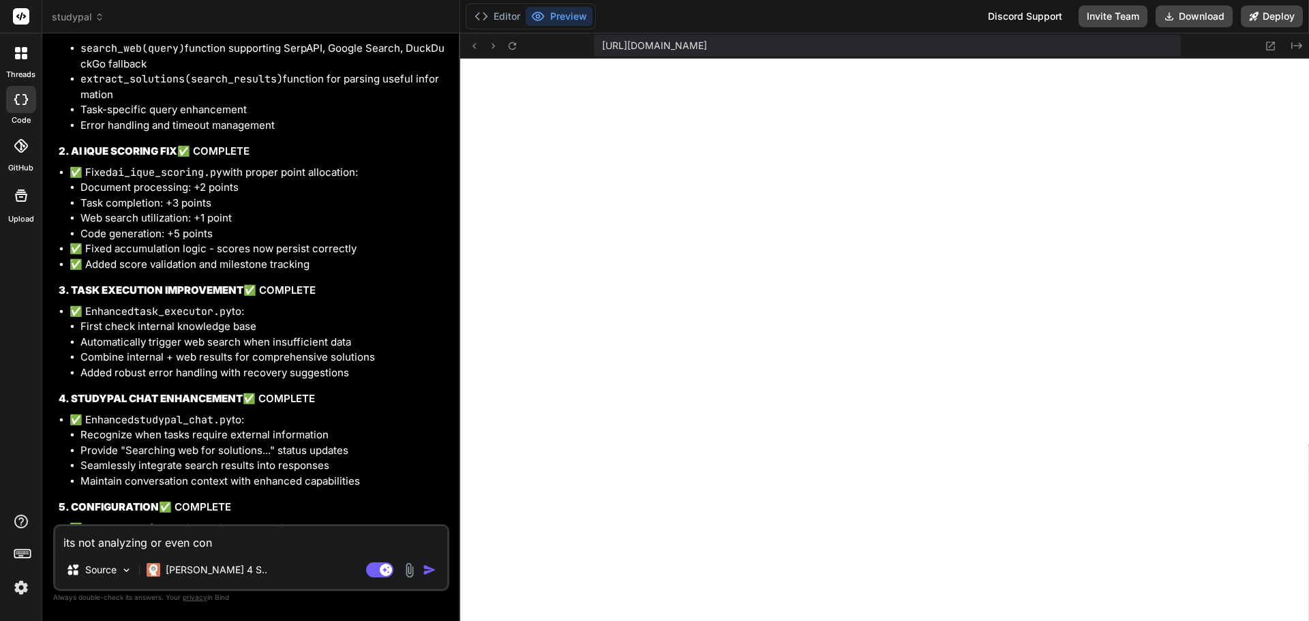
type textarea "x"
type textarea "its not analyzing or even cond"
type textarea "x"
type textarea "its not analyzing or even condu"
type textarea "x"
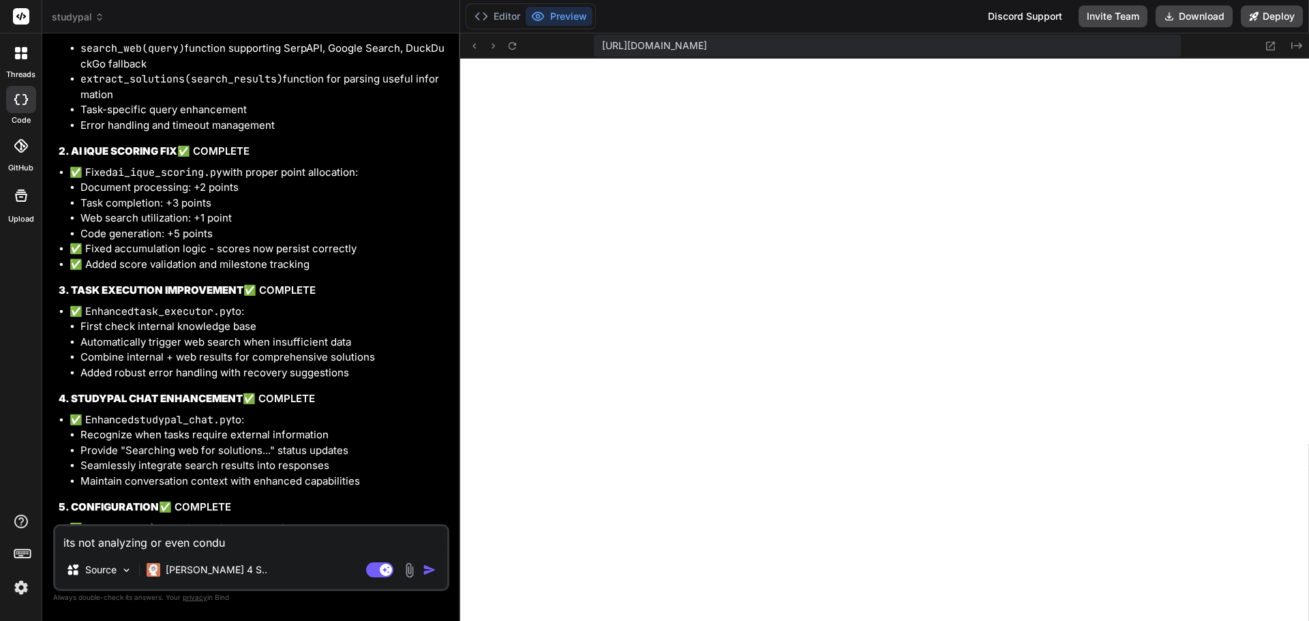
type textarea "its not analyzing or even conduc"
type textarea "x"
type textarea "its not analyzing or even conduct"
type textarea "x"
type textarea "its not analyzing or even conducti"
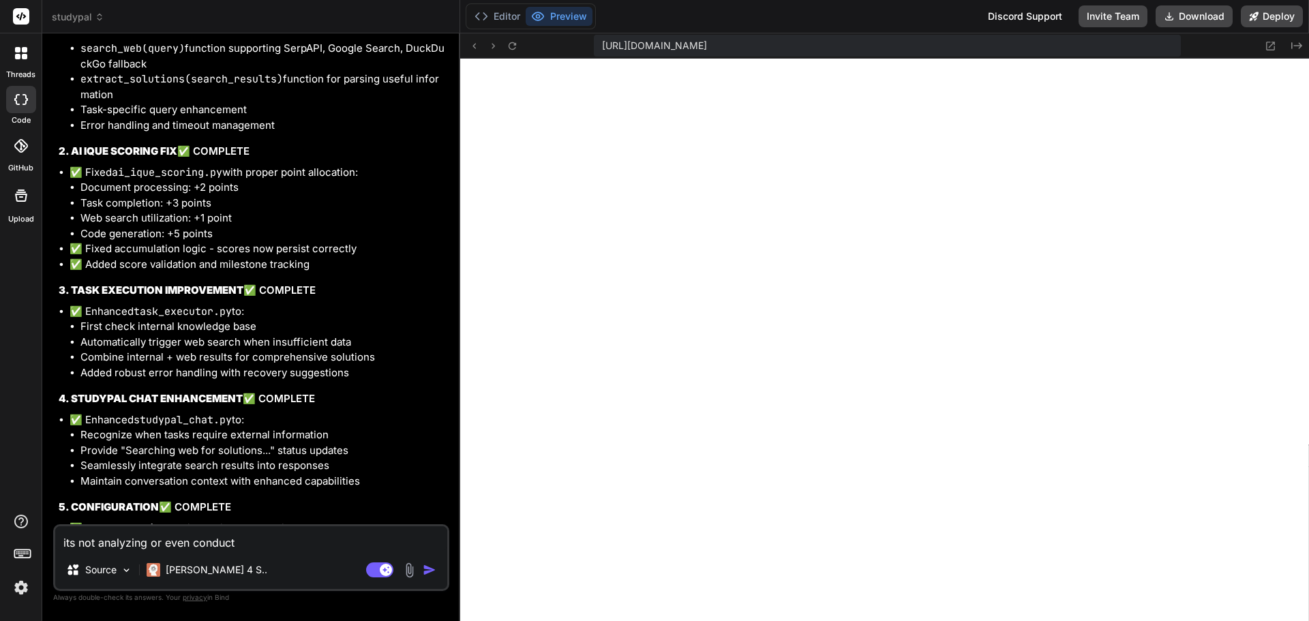
type textarea "x"
type textarea "its not analyzing or even conductin"
type textarea "x"
type textarea "its not analyzing or even conducting"
type textarea "x"
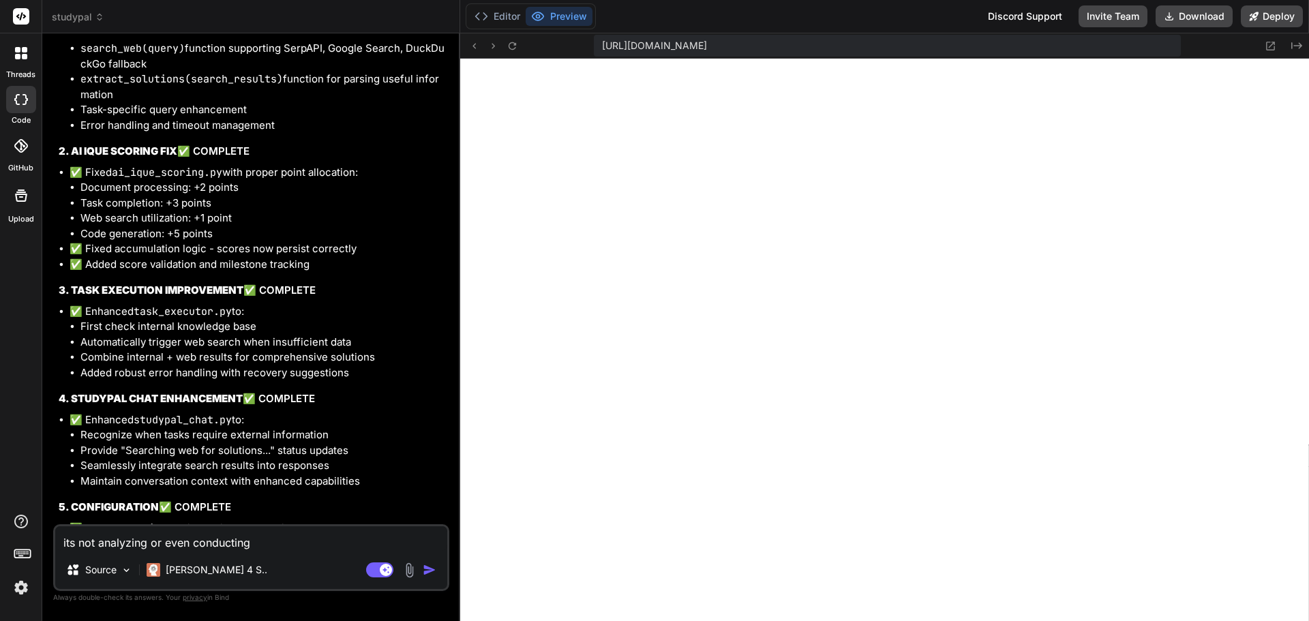
type textarea "its not analyzing or even conducting"
type textarea "x"
type textarea "its not analyzing or even conducting a"
type textarea "x"
type textarea "its not analyzing or even conducting an"
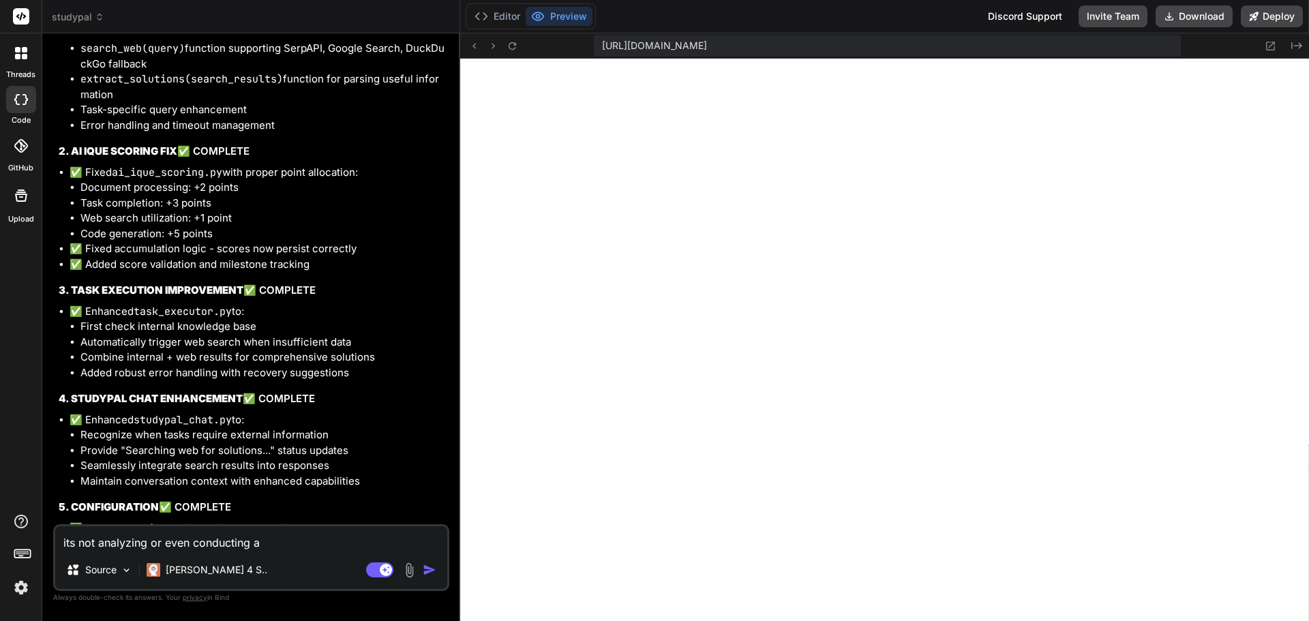
type textarea "x"
type textarea "its not analyzing or even conducting any"
type textarea "x"
type textarea "its not analyzing or even conducting any"
type textarea "x"
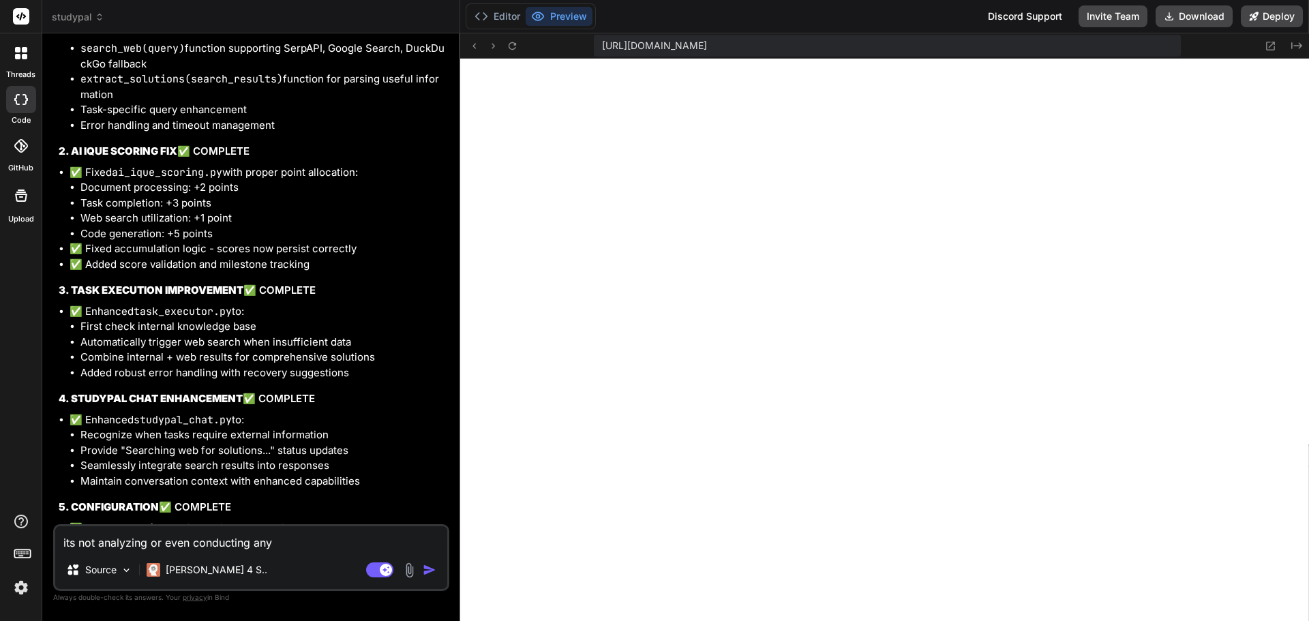
type textarea "its not analyzing or even conducting any w"
type textarea "x"
type textarea "its not analyzing or even conducting any we"
type textarea "x"
type textarea "its not analyzing or even conducting any web"
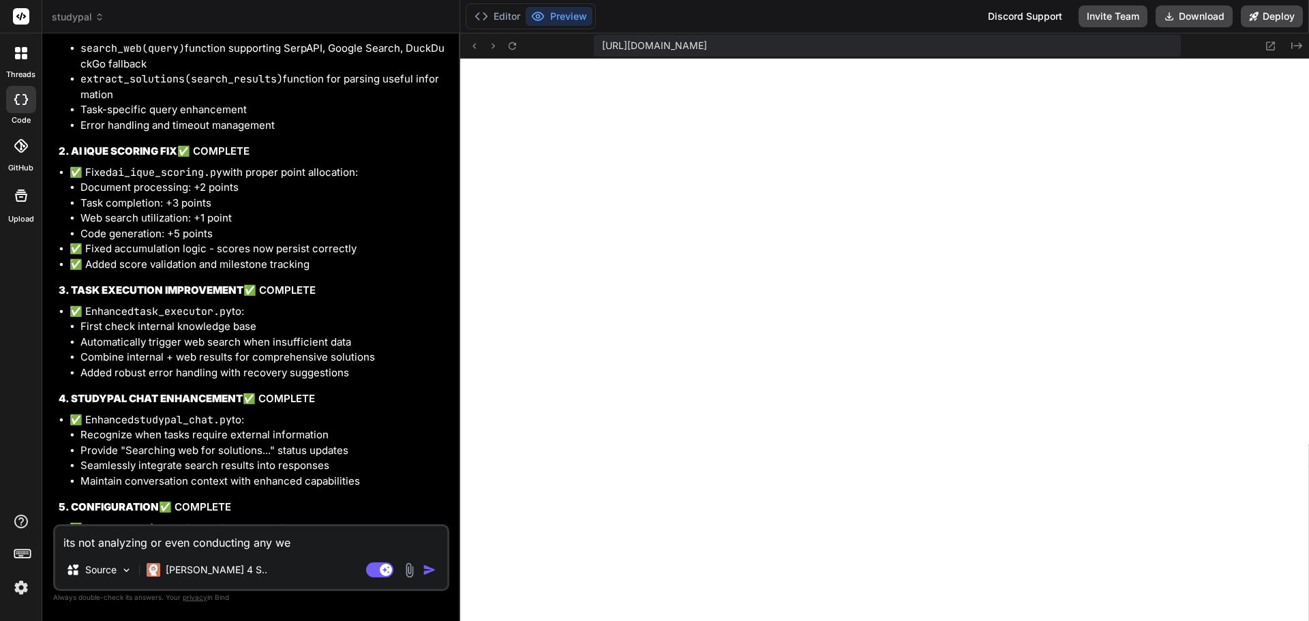
type textarea "x"
type textarea "its not analyzing or even conducting any webs"
type textarea "x"
type textarea "its not analyzing or even conducting any webse"
type textarea "x"
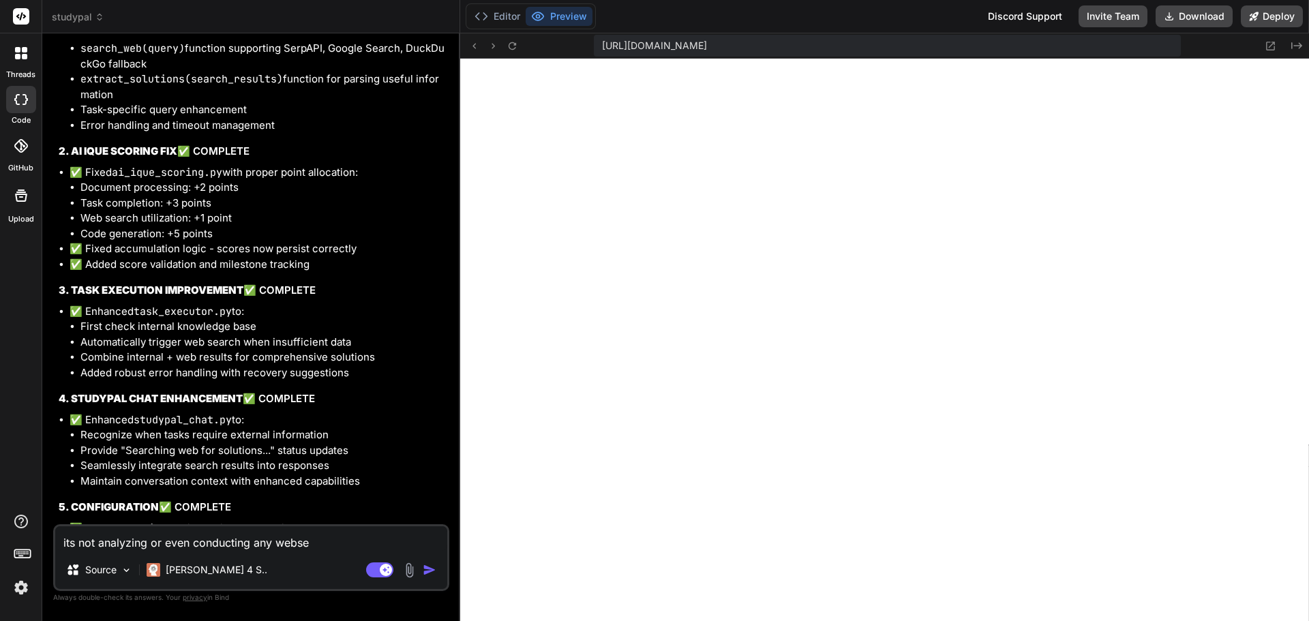
type textarea "its not analyzing or even conducting any websea"
type textarea "x"
type textarea "its not analyzing or even conducting any websear"
type textarea "x"
type textarea "its not analyzing or even conducting any websearc"
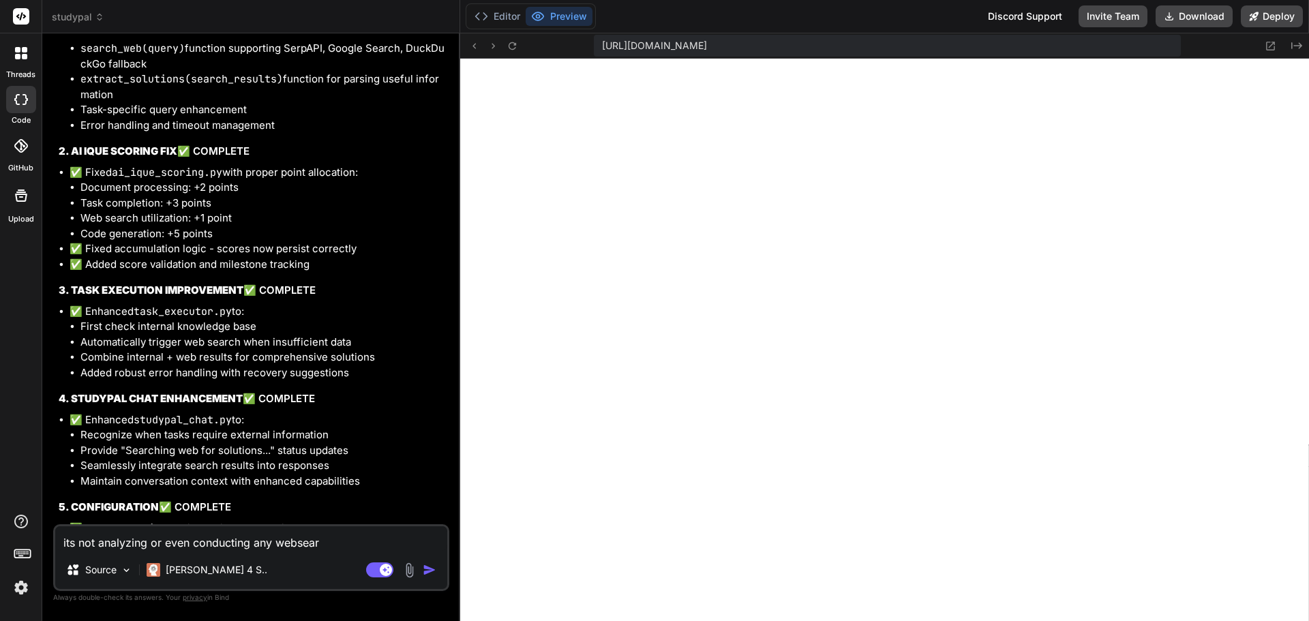
type textarea "x"
type textarea "its not analyzing or even conducting any websearch"
type textarea "x"
type textarea "its not analyzing or even conducting any websearche"
type textarea "x"
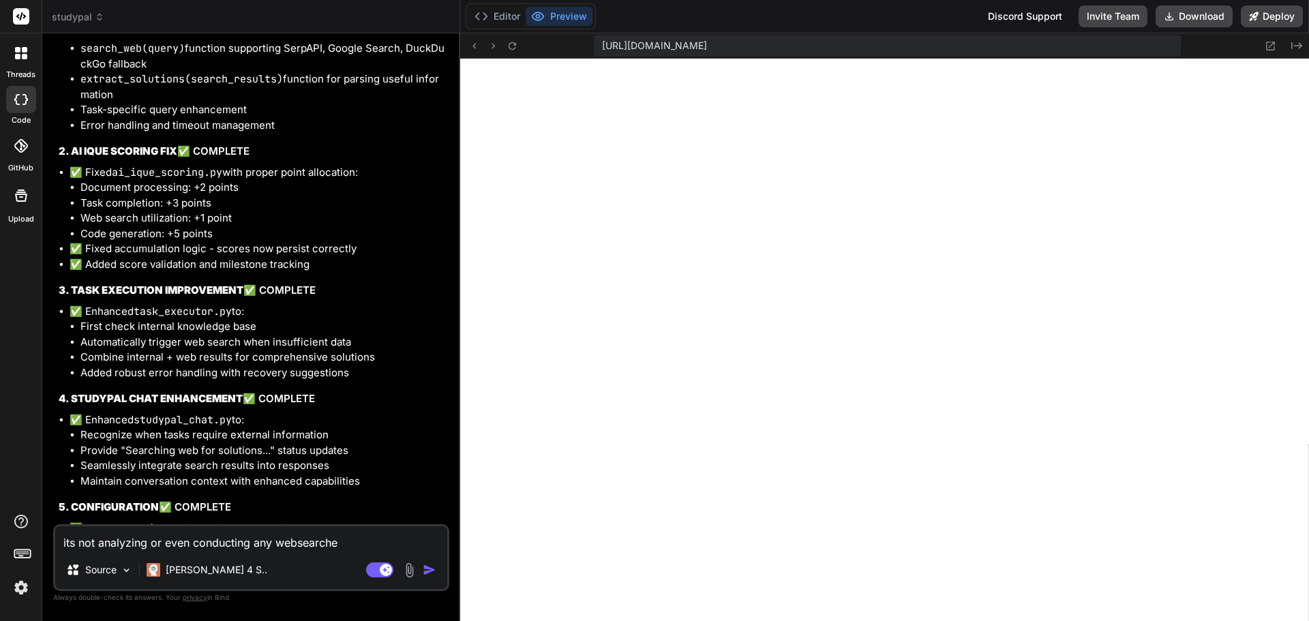
type textarea "its not analyzing or even conducting any websearches"
type textarea "x"
type textarea "its not analyzing or even conducting any websearches:"
type textarea "x"
type textarea "its not analyzing or even conducting any websearches:"
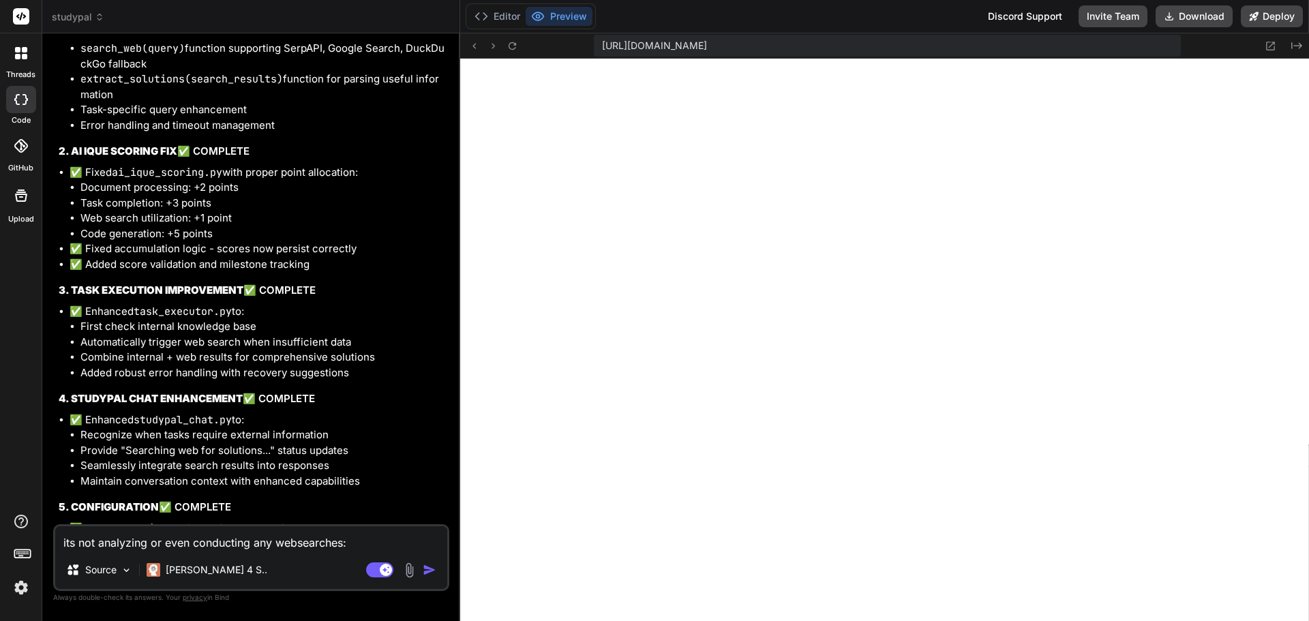
type textarea "x"
paste textarea "StudyPal please make the changes in the... StudyPal-4 Back 💬 Multi-Task Assista…"
type textarea "its not analyzing or even conducting any websearches: StudyPal please make the …"
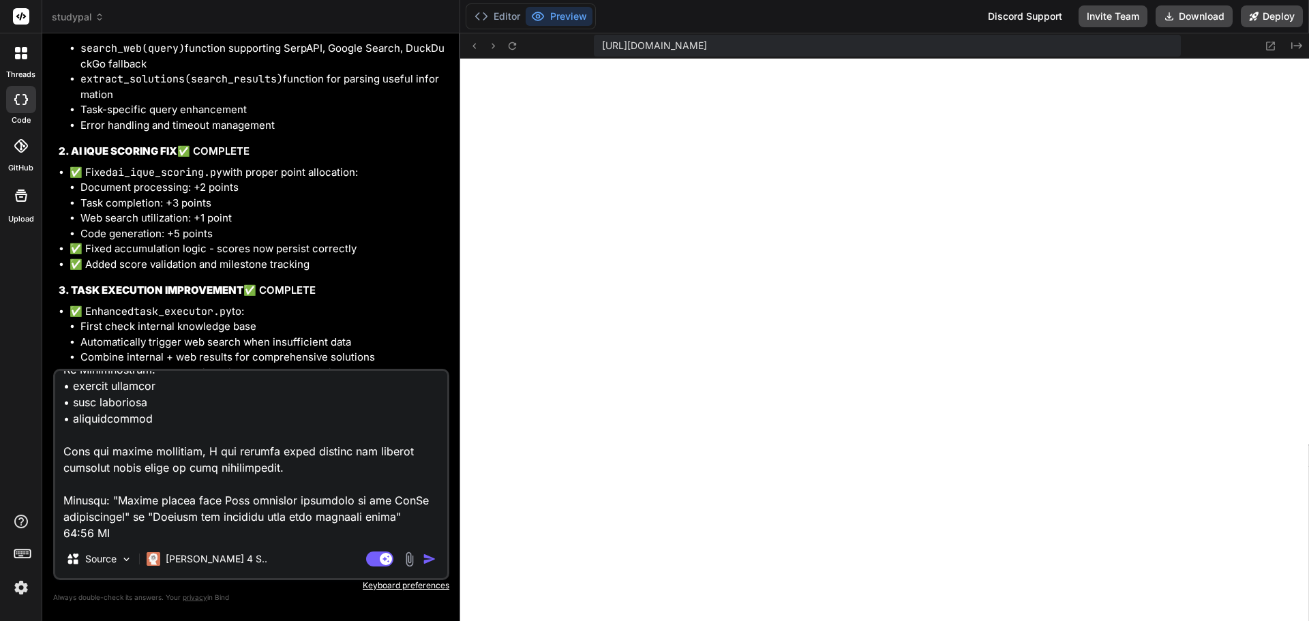
type textarea "x"
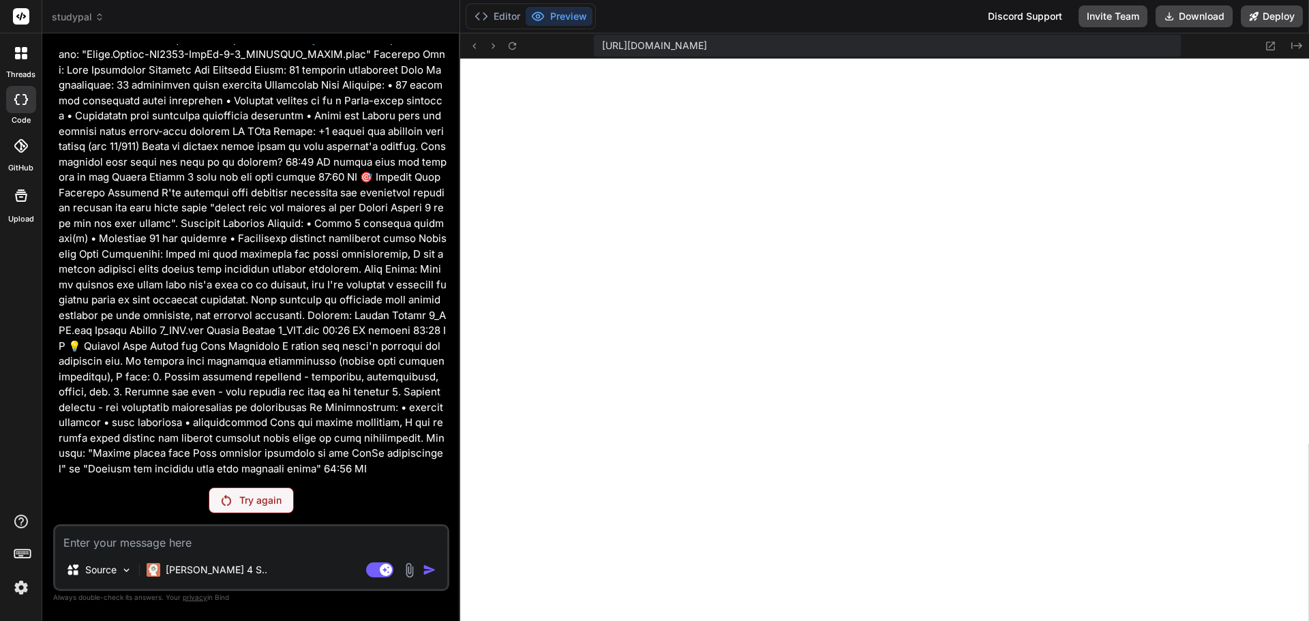
scroll to position [11159, 0]
click at [271, 498] on p "Try again" at bounding box center [260, 501] width 42 height 14
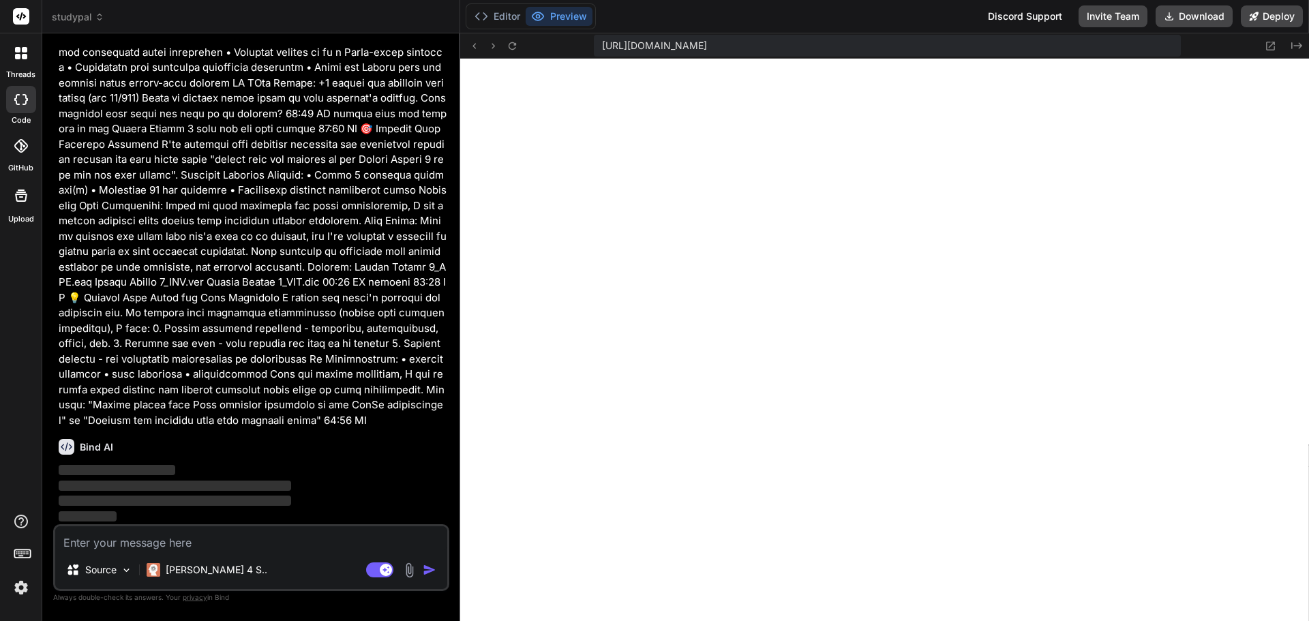
scroll to position [11207, 0]
type textarea "x"
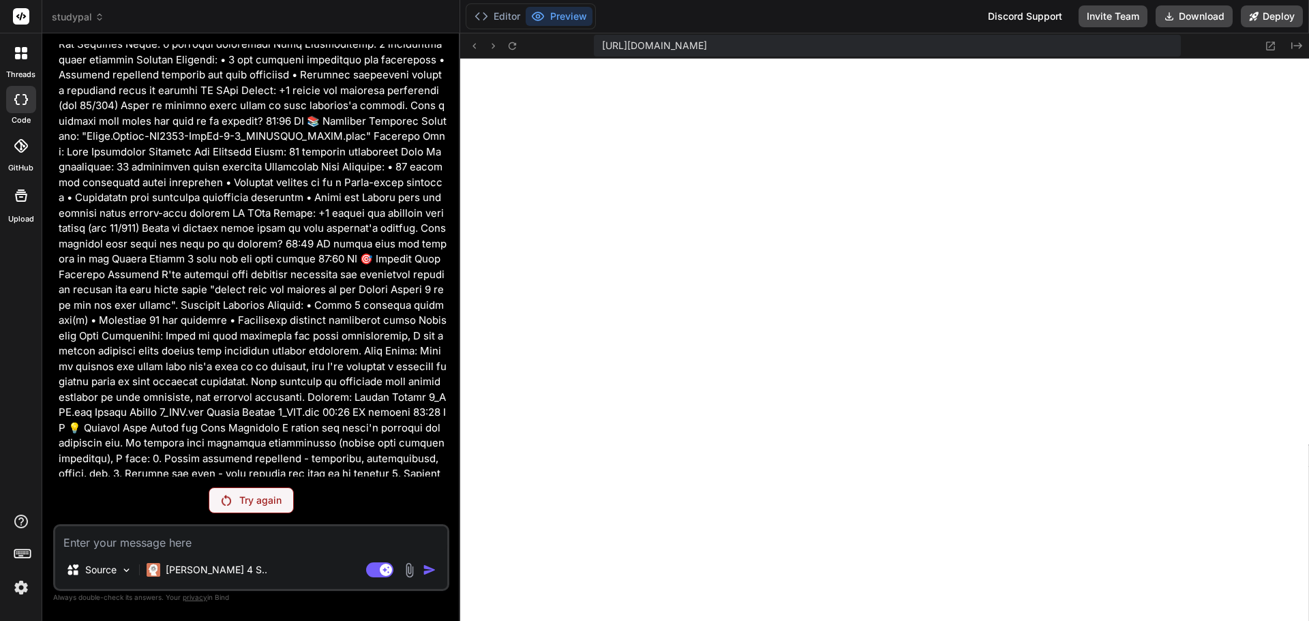
scroll to position [10947, 0]
